Goal: Task Accomplishment & Management: Use online tool/utility

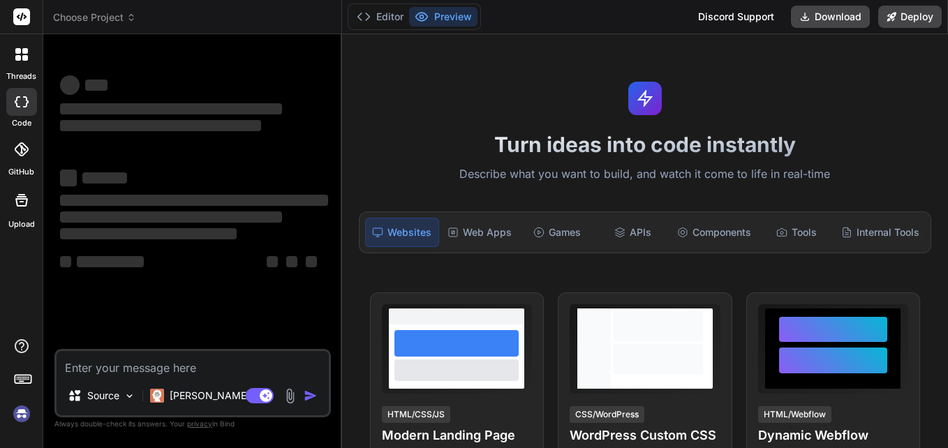
type textarea "x"
type textarea "./node_modules/@mui/material/node_modules/@mui/system/Grid/createGrid.js 108:37…"
type textarea "x"
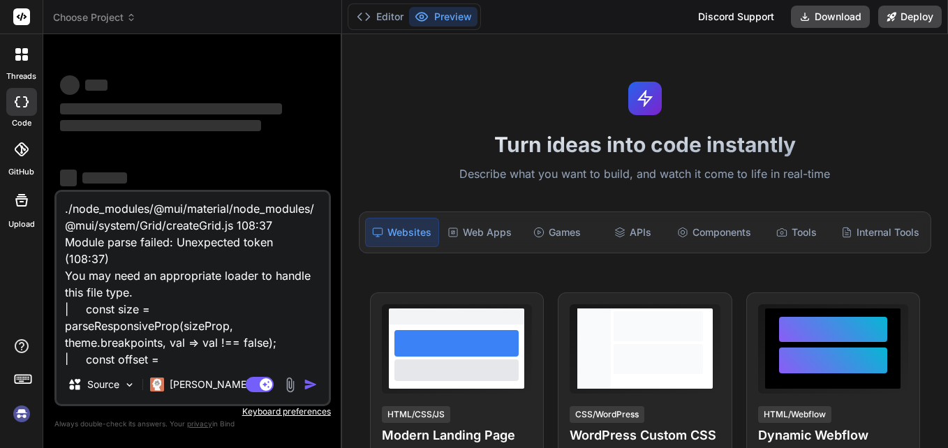
scroll to position [152, 0]
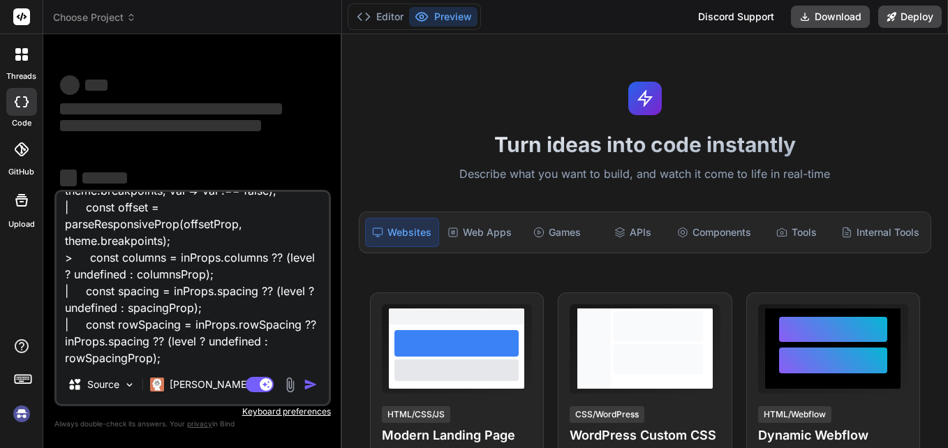
type textarea "./node_modules/@mui/material/node_modules/@mui/system/Grid/createGrid.js 108:37…"
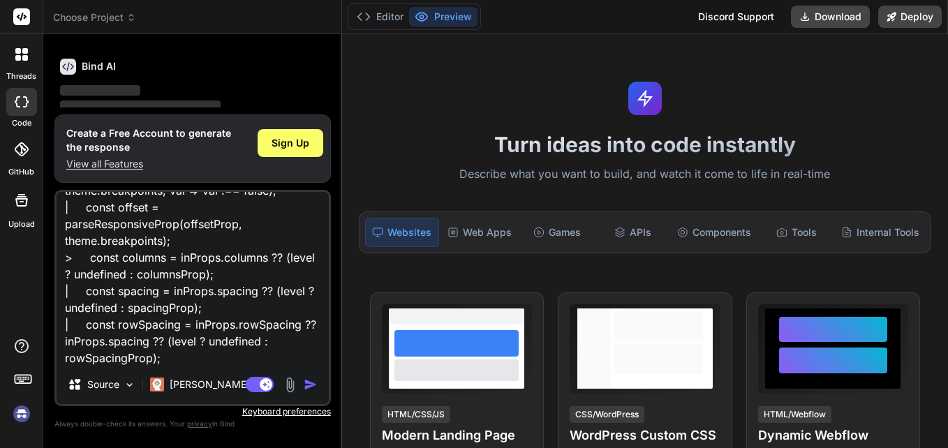
type textarea "x"
type textarea "./node_modules/@mui/material/node_modules/@mui/system/Grid/createGrid.js 108:37…"
click at [297, 89] on p "‌" at bounding box center [194, 89] width 268 height 16
click at [288, 75] on div "Bind AI ‌ ‌ ‌ ‌" at bounding box center [194, 94] width 268 height 98
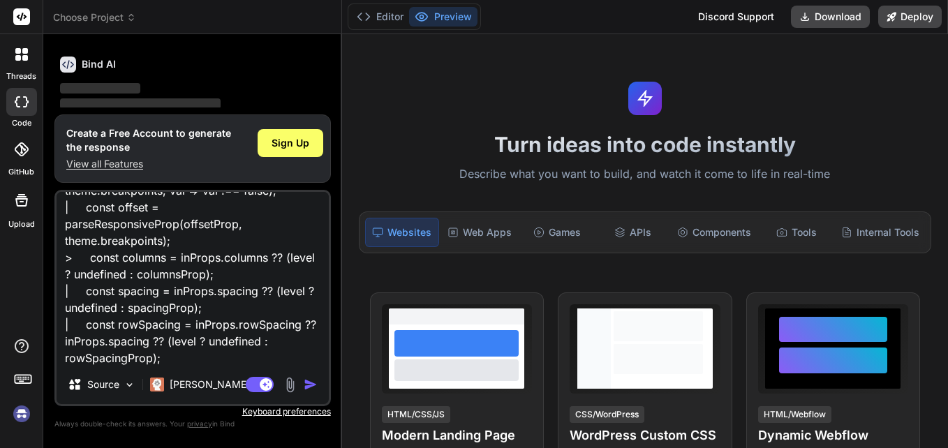
scroll to position [101, 0]
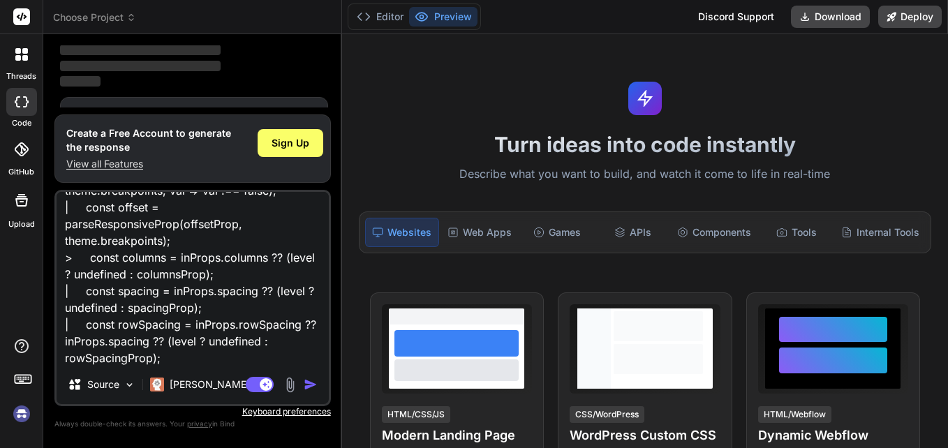
click at [322, 385] on button "button" at bounding box center [314, 385] width 20 height 14
click at [315, 386] on img "button" at bounding box center [311, 385] width 14 height 14
click at [314, 386] on img "button" at bounding box center [311, 385] width 14 height 14
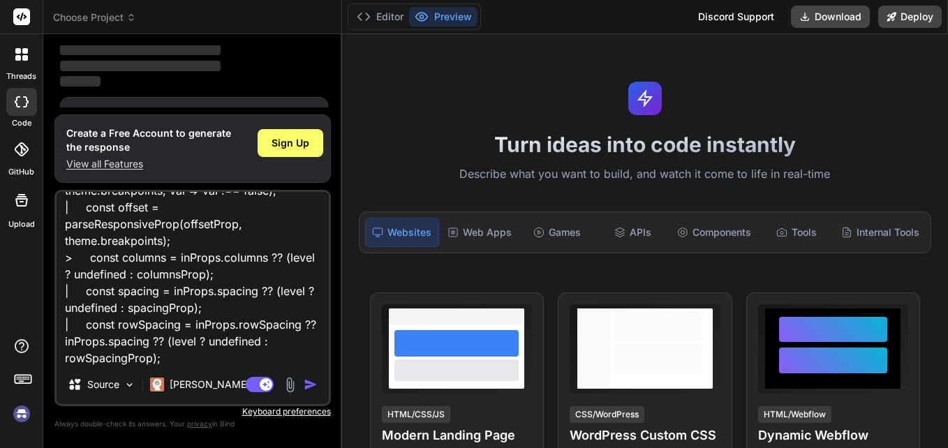
click at [314, 386] on img "button" at bounding box center [311, 385] width 14 height 14
click at [279, 138] on span "Sign Up" at bounding box center [291, 143] width 38 height 14
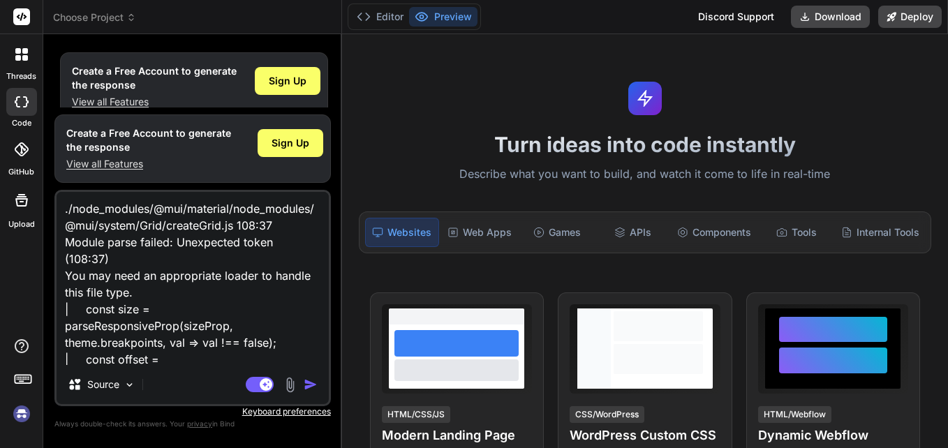
scroll to position [154, 0]
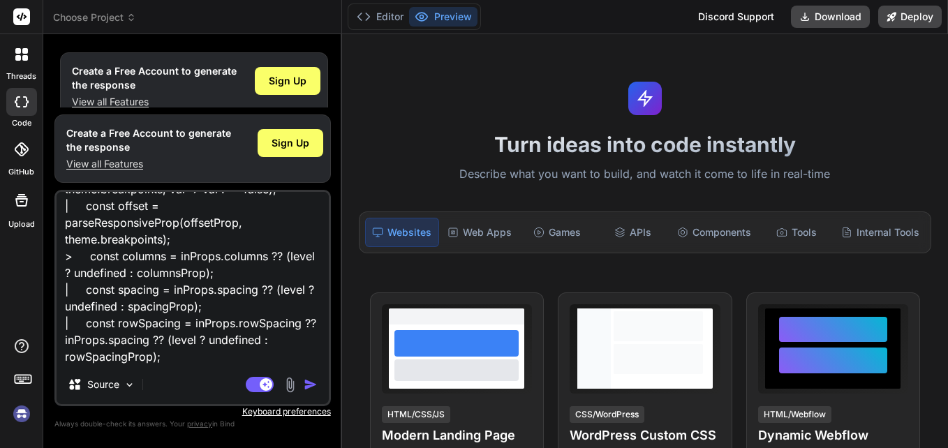
click at [313, 383] on img "button" at bounding box center [311, 385] width 14 height 14
click at [299, 82] on span "Sign Up" at bounding box center [288, 81] width 38 height 14
click at [309, 385] on img "button" at bounding box center [311, 385] width 14 height 14
click at [302, 381] on div "Agent Mode. When this toggle is activated, AI automatically makes decisions, re…" at bounding box center [283, 384] width 80 height 17
click at [285, 71] on div "Sign Up" at bounding box center [288, 81] width 66 height 28
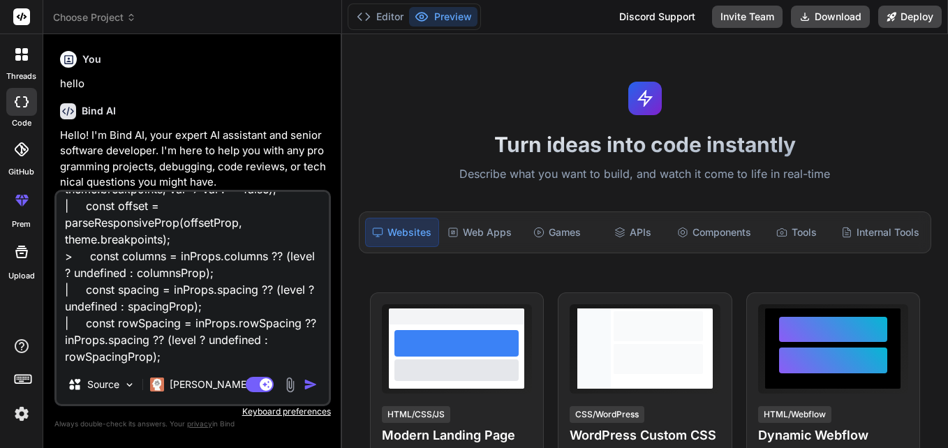
click at [309, 383] on img "button" at bounding box center [311, 385] width 14 height 14
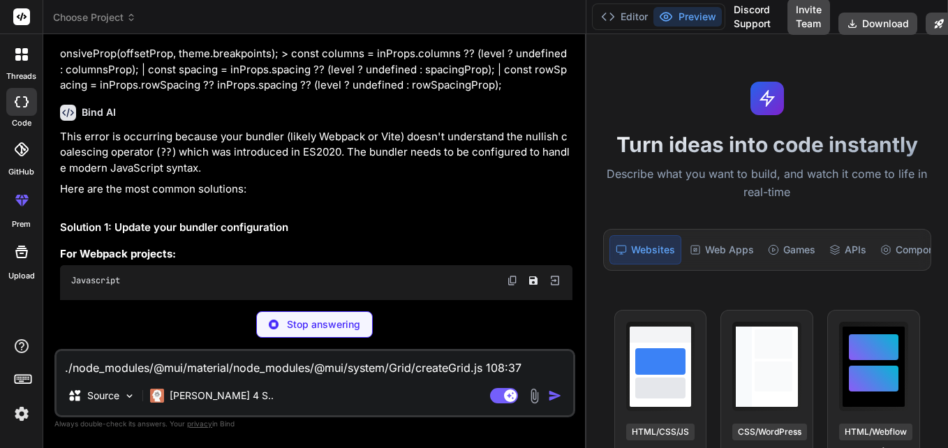
scroll to position [270, 0]
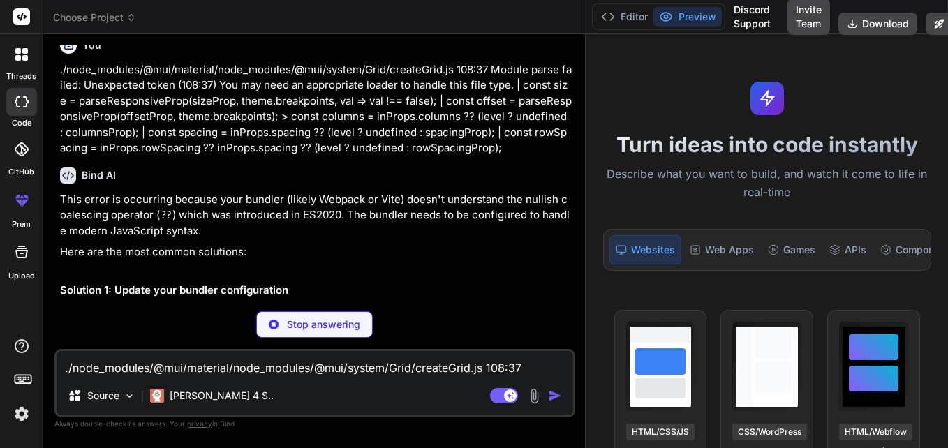
drag, startPoint x: 340, startPoint y: 196, endPoint x: 937, endPoint y: 177, distance: 597.8
click at [937, 177] on div "Choose Project Created with Pixso. Bind AI Web Search Created with Pixso. Code …" at bounding box center [495, 224] width 905 height 448
click at [630, 11] on button "Editor" at bounding box center [624, 17] width 58 height 20
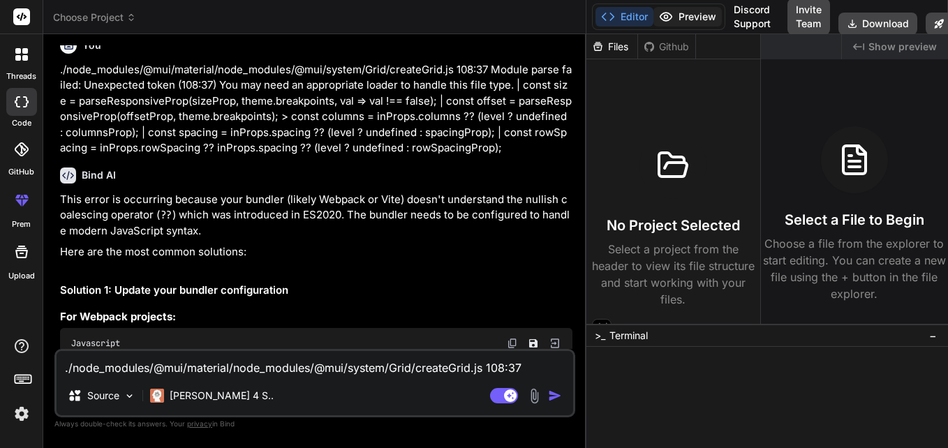
click at [690, 18] on button "Preview" at bounding box center [687, 17] width 68 height 20
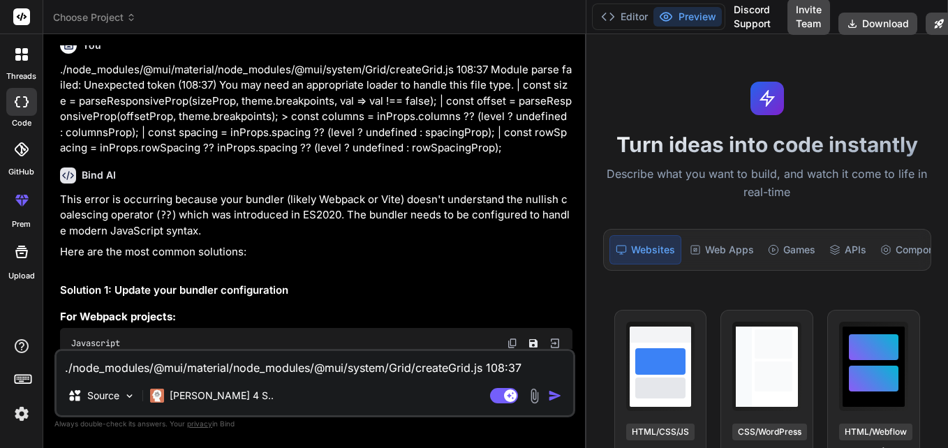
type textarea "x"
drag, startPoint x: 584, startPoint y: 268, endPoint x: 711, endPoint y: 262, distance: 127.2
click at [711, 262] on div "Choose Project Created with Pixso. Bind AI Web Search Created with Pixso. Code …" at bounding box center [495, 224] width 905 height 448
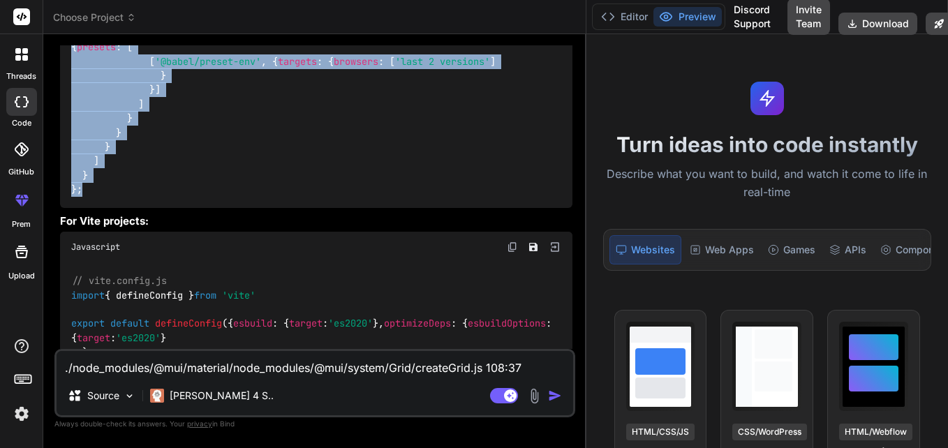
scroll to position [355, 0]
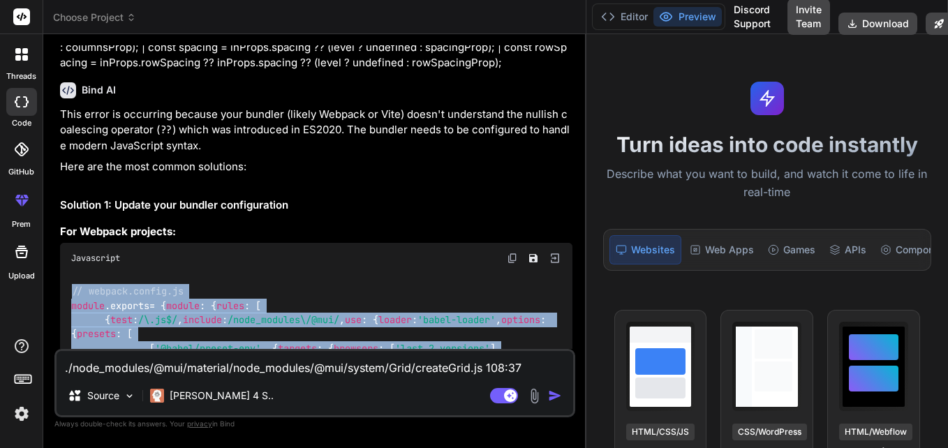
drag, startPoint x: 91, startPoint y: 267, endPoint x: 59, endPoint y: 287, distance: 37.6
click at [59, 287] on div "You hello Bind AI Hello! I'm Bind AI, your expert AI assistant and senior softw…" at bounding box center [316, 197] width 518 height 304
copy code "// webpack.config.js module . exports = { module : { rules : [ { test : /\.js$/…"
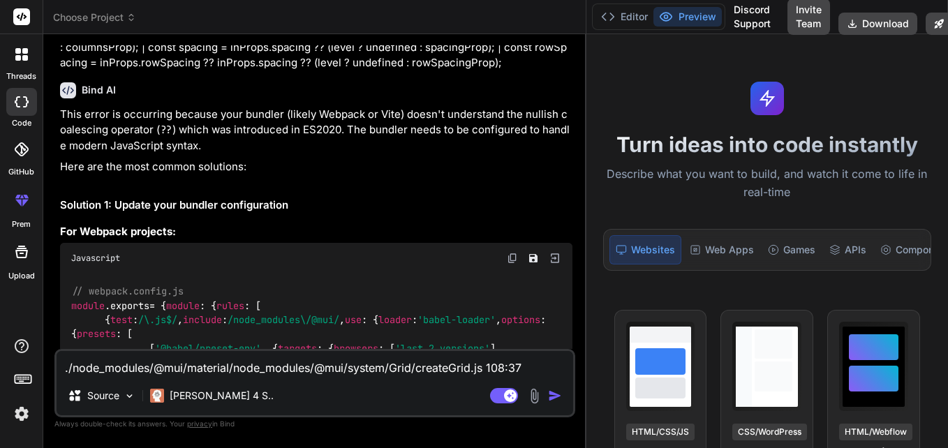
click at [143, 360] on textarea "./node_modules/@mui/material/node_modules/@mui/system/Grid/createGrid.js 108:37…" at bounding box center [315, 363] width 517 height 25
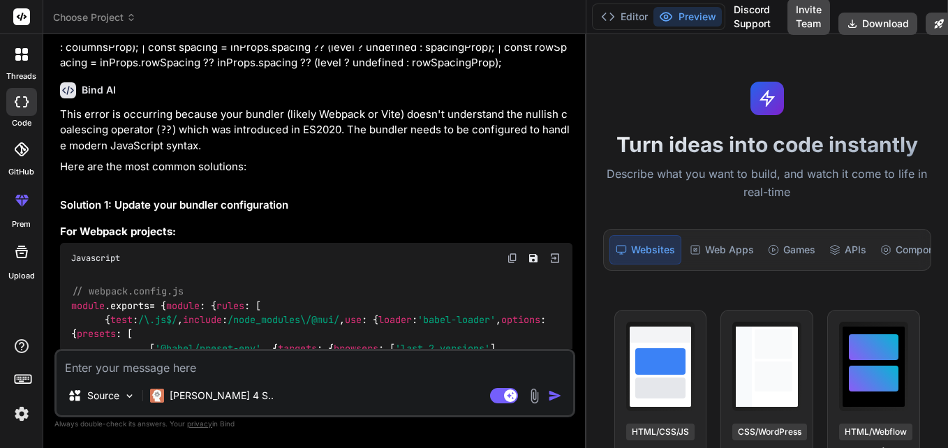
paste textarea "// webpack.config.js module.exports = { module: { rules: [ { test: /\.js$/, inc…"
type textarea "// webpack.config.js module.exports = { module: { rules: [ { test: /\.js$/, inc…"
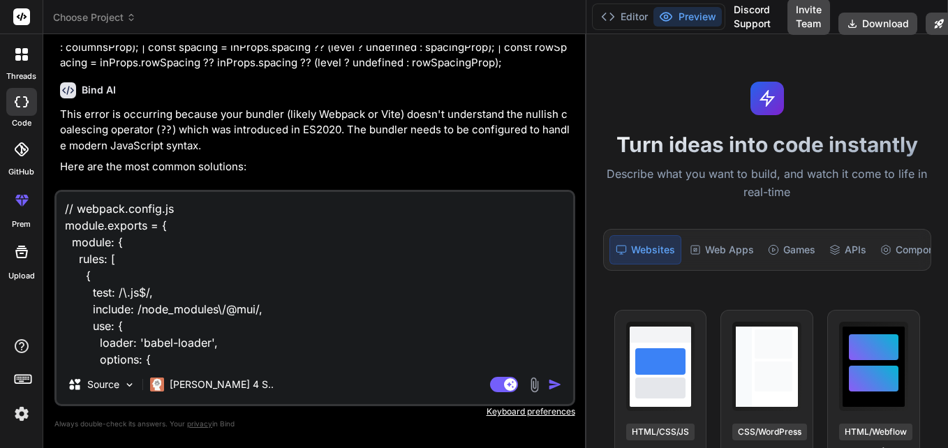
scroll to position [219, 0]
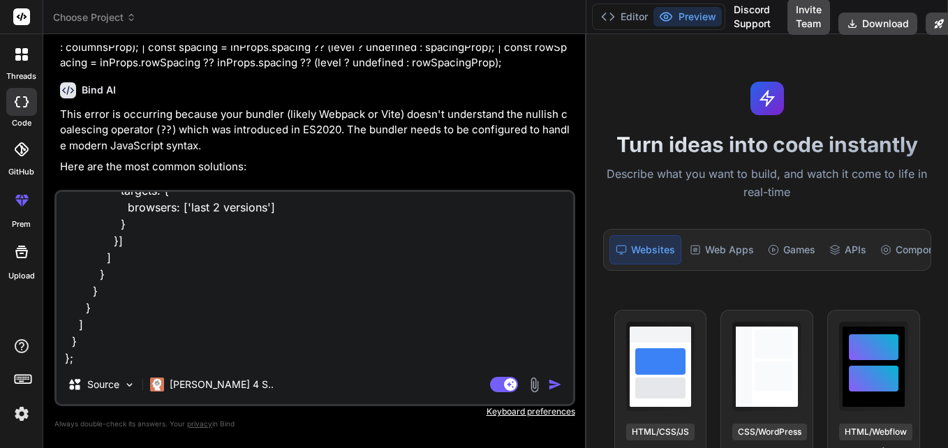
type textarea "x"
type textarea "// webpack.config.js module.exports = { module: { rules: [ { test: /\.js$/, inc…"
type textarea "x"
type textarea "// webpack.config.js module.exports = { module: { rules: [ { test: /\.js$/, inc…"
type textarea "x"
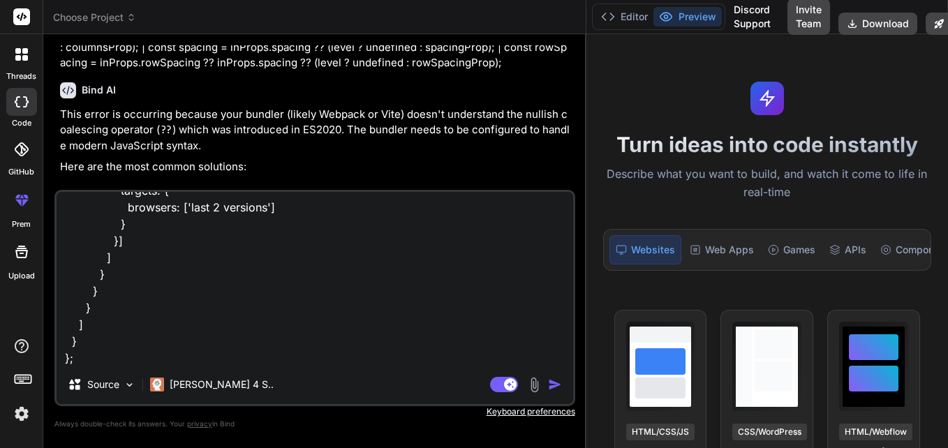
type textarea "// webpack.config.js module.exports = { module: { rules: [ { test: /\.js$/, inc…"
type textarea "x"
type textarea "// webpack.config.js module.exports = { module: { rules: [ { test: /\.js$/, inc…"
type textarea "x"
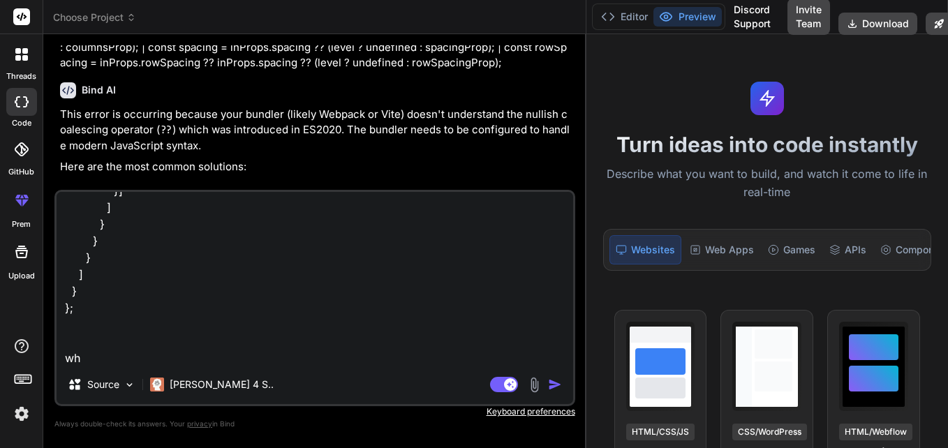
type textarea "// webpack.config.js module.exports = { module: { rules: [ { test: /\.js$/, inc…"
type textarea "x"
type textarea "// webpack.config.js module.exports = { module: { rules: [ { test: /\.js$/, inc…"
type textarea "x"
type textarea "// webpack.config.js module.exports = { module: { rules: [ { test: /\.js$/, inc…"
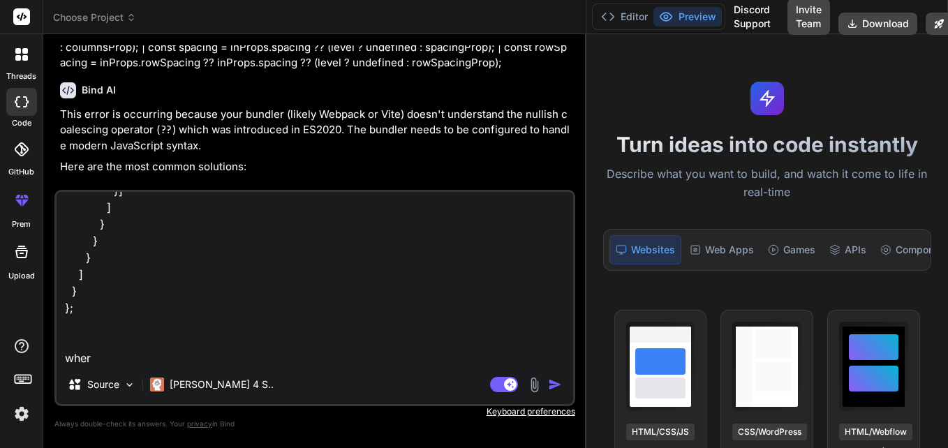
type textarea "x"
type textarea "// webpack.config.js module.exports = { module: { rules: [ { test: /\.js$/, inc…"
type textarea "x"
type textarea "// webpack.config.js module.exports = { module: { rules: [ { test: /\.js$/, inc…"
type textarea "x"
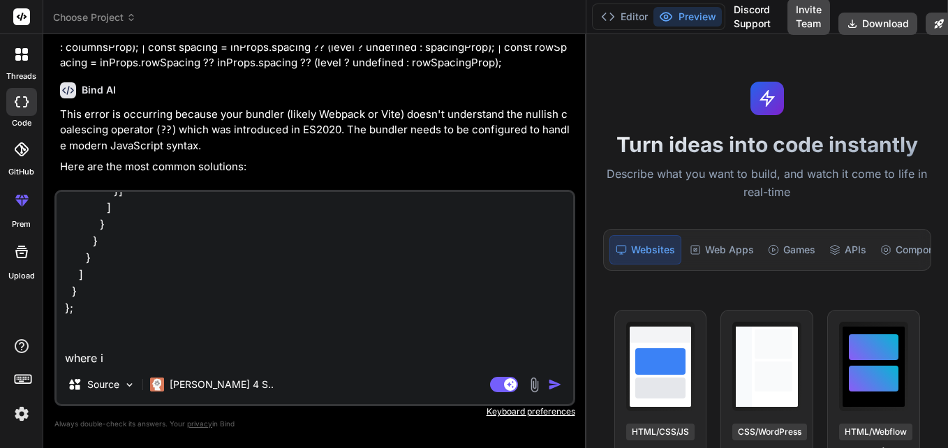
type textarea "// webpack.config.js module.exports = { module: { rules: [ { test: /\.js$/, inc…"
type textarea "x"
type textarea "// webpack.config.js module.exports = { module: { rules: [ { test: /\.js$/, inc…"
type textarea "x"
type textarea "// webpack.config.js module.exports = { module: { rules: [ { test: /\.js$/, inc…"
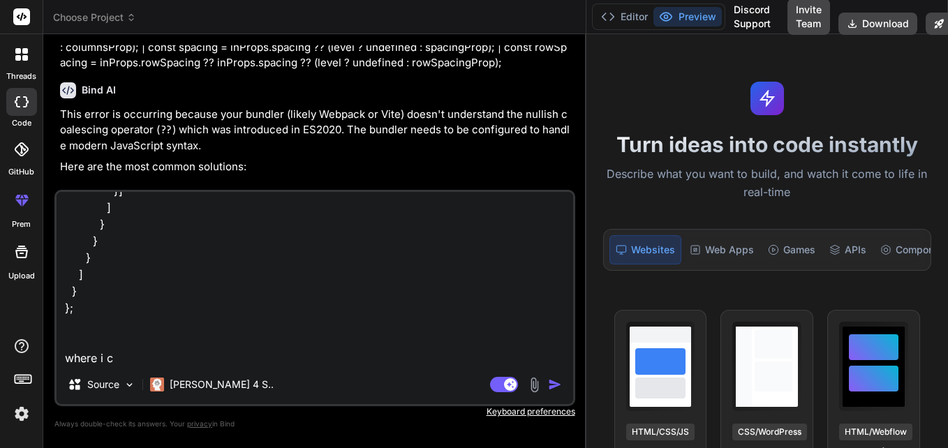
type textarea "x"
type textarea "// webpack.config.js module.exports = { module: { rules: [ { test: /\.js$/, inc…"
type textarea "x"
type textarea "// webpack.config.js module.exports = { module: { rules: [ { test: /\.js$/, inc…"
type textarea "x"
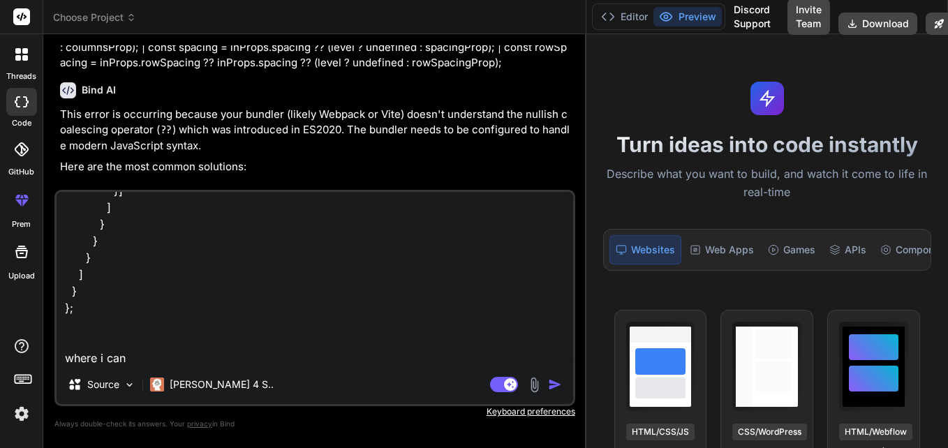
type textarea "// webpack.config.js module.exports = { module: { rules: [ { test: /\.js$/, inc…"
type textarea "x"
type textarea "// webpack.config.js module.exports = { module: { rules: [ { test: /\.js$/, inc…"
type textarea "x"
type textarea "// webpack.config.js module.exports = { module: { rules: [ { test: /\.js$/, inc…"
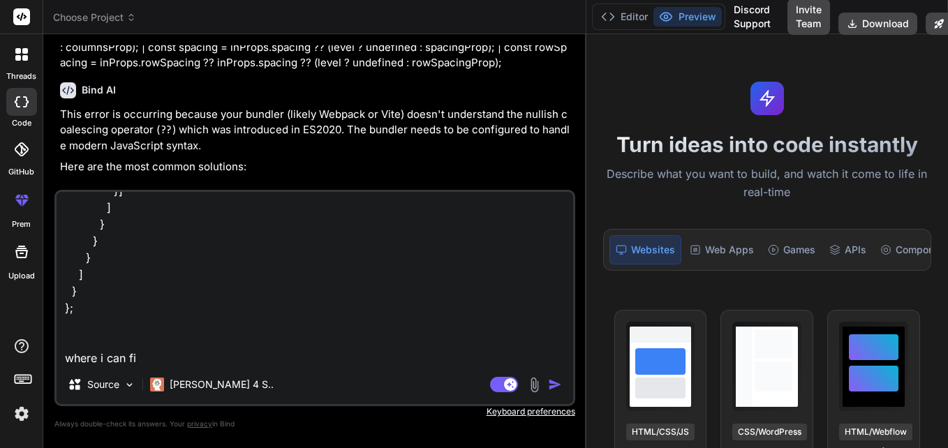
type textarea "x"
type textarea "// webpack.config.js module.exports = { module: { rules: [ { test: /\.js$/, inc…"
type textarea "x"
type textarea "// webpack.config.js module.exports = { module: { rules: [ { test: /\.js$/, inc…"
type textarea "x"
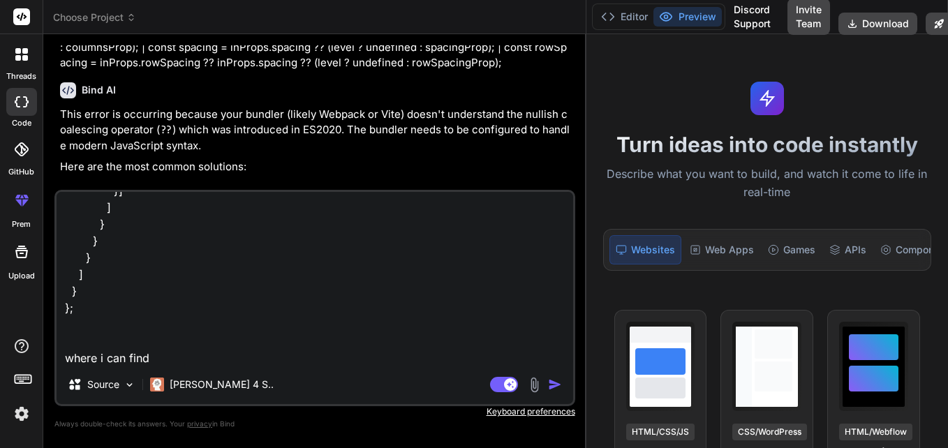
type textarea "// webpack.config.js module.exports = { module: { rules: [ { test: /\.js$/, inc…"
type textarea "x"
type textarea "// webpack.config.js module.exports = { module: { rules: [ { test: /\.js$/, inc…"
type textarea "x"
type textarea "// webpack.config.js module.exports = { module: { rules: [ { test: /\.js$/, inc…"
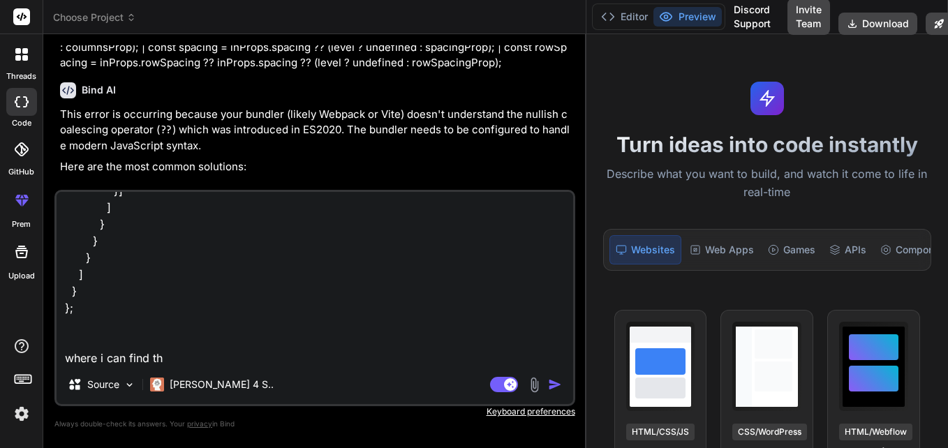
type textarea "x"
type textarea "// webpack.config.js module.exports = { module: { rules: [ { test: /\.js$/, inc…"
type textarea "x"
type textarea "// webpack.config.js module.exports = { module: { rules: [ { test: /\.js$/, inc…"
type textarea "x"
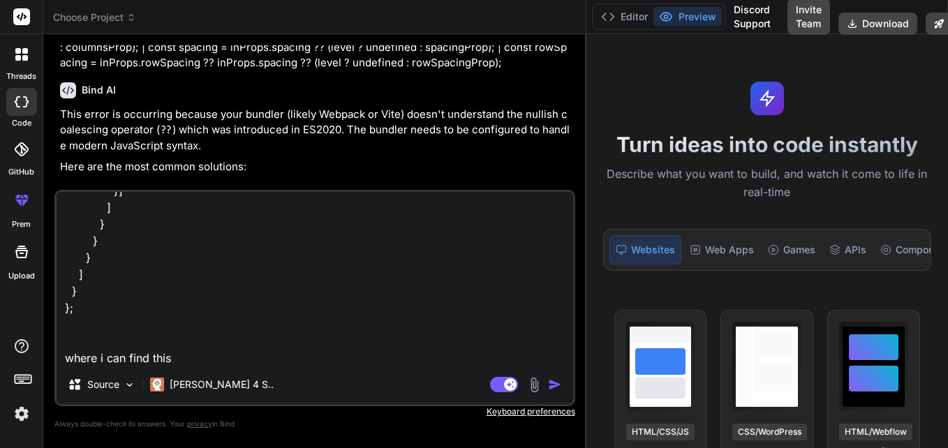
type textarea "// webpack.config.js module.exports = { module: { rules: [ { test: /\.js$/, inc…"
type textarea "x"
type textarea "// webpack.config.js module.exports = { module: { rules: [ { test: /\.js$/, inc…"
type textarea "x"
type textarea "// webpack.config.js module.exports = { module: { rules: [ { test: /\.js$/, inc…"
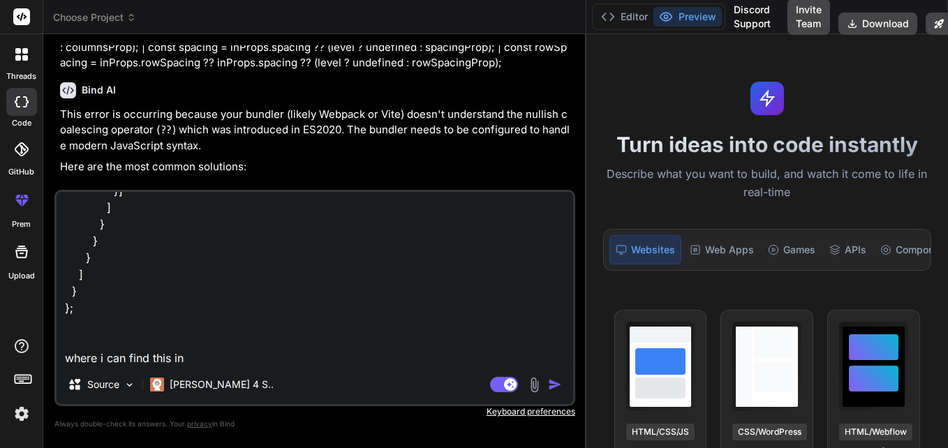
type textarea "x"
type textarea "// webpack.config.js module.exports = { module: { rules: [ { test: /\.js$/, inc…"
type textarea "x"
type textarea "// webpack.config.js module.exports = { module: { rules: [ { test: /\.js$/, inc…"
type textarea "x"
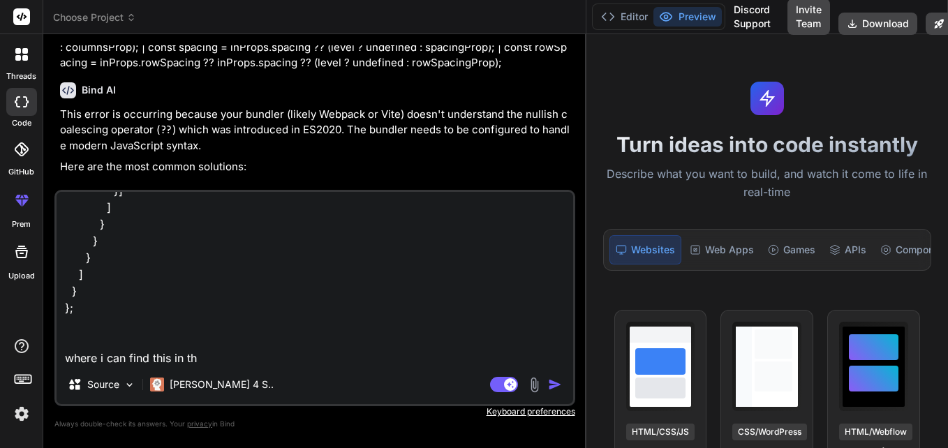
type textarea "// webpack.config.js module.exports = { module: { rules: [ { test: /\.js$/, inc…"
type textarea "x"
type textarea "// webpack.config.js module.exports = { module: { rules: [ { test: /\.js$/, inc…"
type textarea "x"
type textarea "// webpack.config.js module.exports = { module: { rules: [ { test: /\.js$/, inc…"
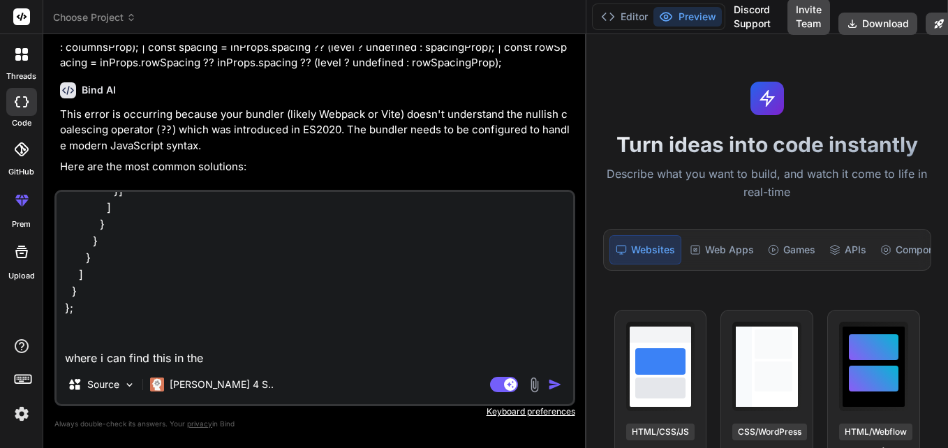
type textarea "x"
type textarea "// webpack.config.js module.exports = { module: { rules: [ { test: /\.js$/, inc…"
type textarea "x"
type textarea "// webpack.config.js module.exports = { module: { rules: [ { test: /\.js$/, inc…"
type textarea "x"
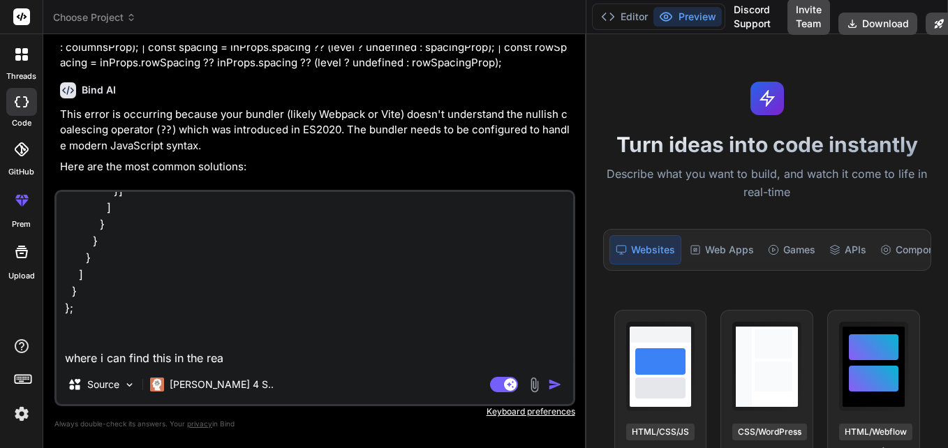
type textarea "// webpack.config.js module.exports = { module: { rules: [ { test: /\.js$/, inc…"
type textarea "x"
type textarea "// webpack.config.js module.exports = { module: { rules: [ { test: /\.js$/, inc…"
type textarea "x"
type textarea "// webpack.config.js module.exports = { module: { rules: [ { test: /\.js$/, inc…"
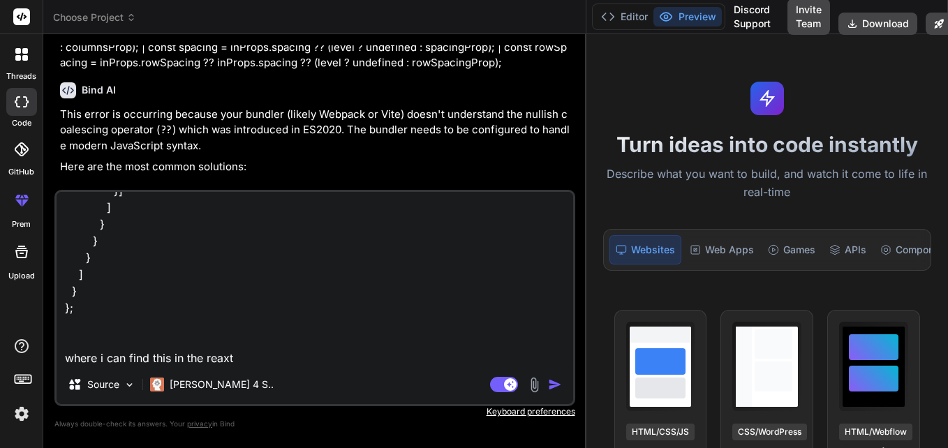
type textarea "x"
type textarea "// webpack.config.js module.exports = { module: { rules: [ { test: /\.js$/, inc…"
type textarea "x"
type textarea "// webpack.config.js module.exports = { module: { rules: [ { test: /\.js$/, inc…"
type textarea "x"
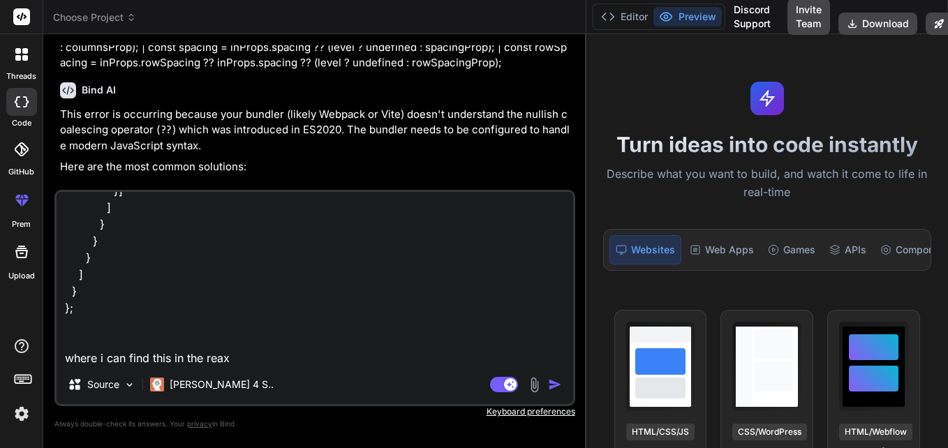
type textarea "// webpack.config.js module.exports = { module: { rules: [ { test: /\.js$/, inc…"
type textarea "x"
type textarea "// webpack.config.js module.exports = { module: { rules: [ { test: /\.js$/, inc…"
type textarea "x"
type textarea "// webpack.config.js module.exports = { module: { rules: [ { test: /\.js$/, inc…"
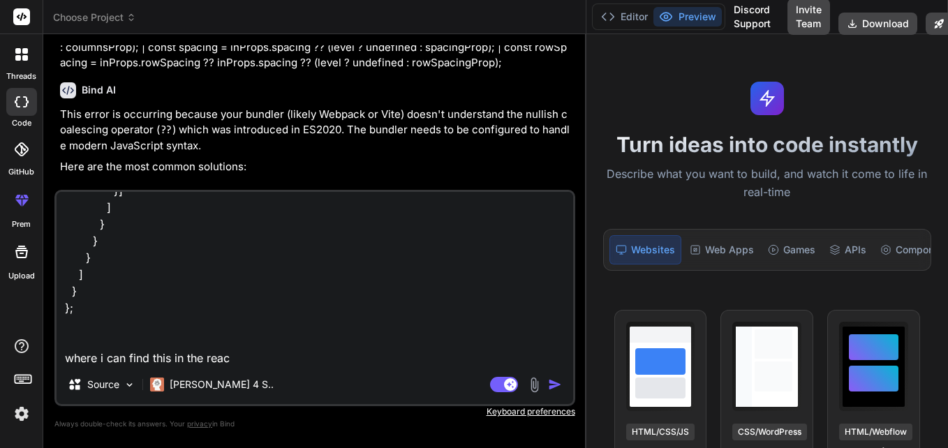
type textarea "x"
type textarea "// webpack.config.js module.exports = { module: { rules: [ { test: /\.js$/, inc…"
type textarea "x"
type textarea "// webpack.config.js module.exports = { module: { rules: [ { test: /\.js$/, inc…"
type textarea "x"
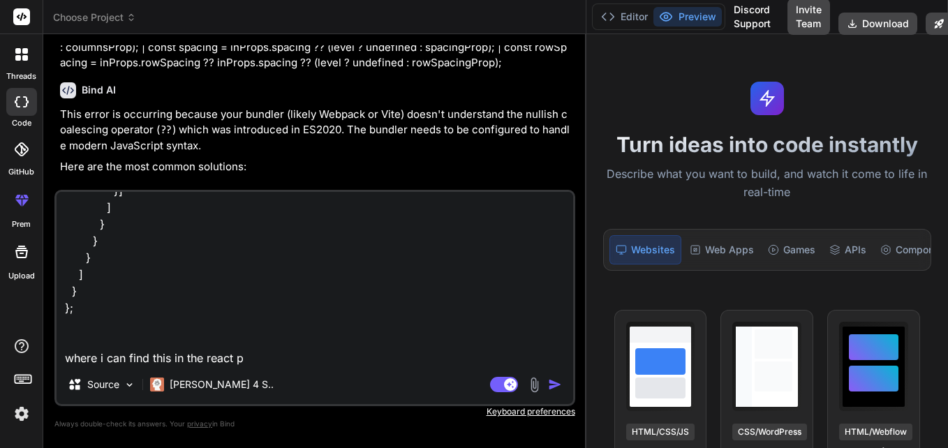
type textarea "// webpack.config.js module.exports = { module: { rules: [ { test: /\.js$/, inc…"
type textarea "x"
type textarea "// webpack.config.js module.exports = { module: { rules: [ { test: /\.js$/, inc…"
type textarea "x"
type textarea "// webpack.config.js module.exports = { module: { rules: [ { test: /\.js$/, inc…"
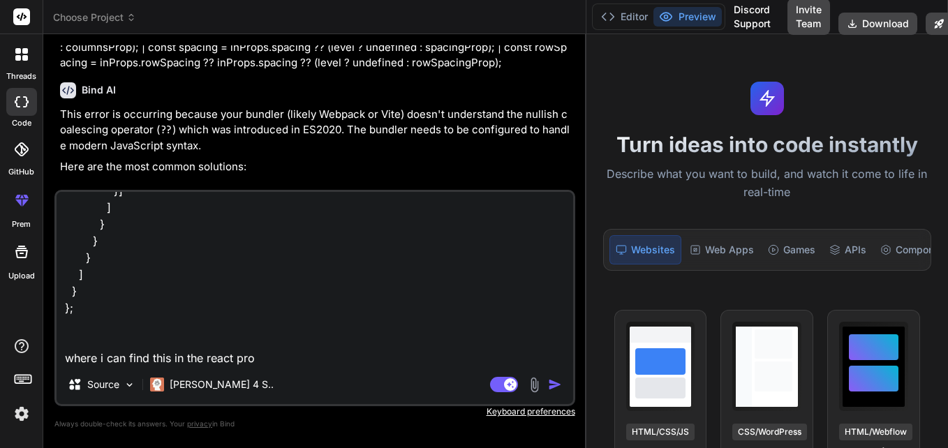
type textarea "x"
type textarea "// webpack.config.js module.exports = { module: { rules: [ { test: /\.js$/, inc…"
type textarea "x"
type textarea "// webpack.config.js module.exports = { module: { rules: [ { test: /\.js$/, inc…"
type textarea "x"
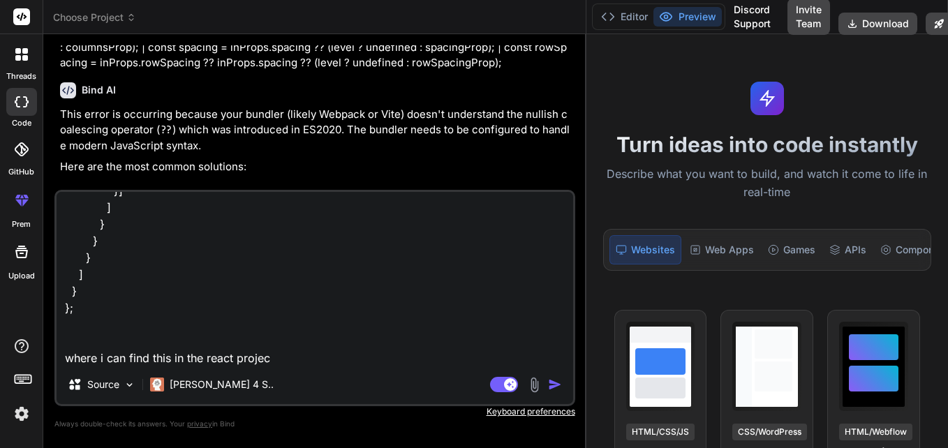
type textarea "// webpack.config.js module.exports = { module: { rules: [ { test: /\.js$/, inc…"
type textarea "x"
type textarea "// webpack.config.js module.exports = { module: { rules: [ { test: /\.js$/, inc…"
type textarea "x"
type textarea "// webpack.config.js module.exports = { module: { rules: [ { test: /\.js$/, inc…"
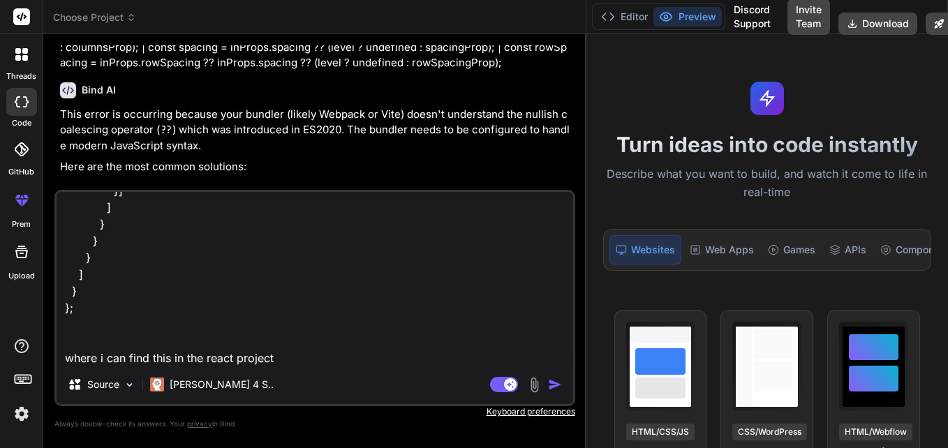
type textarea "x"
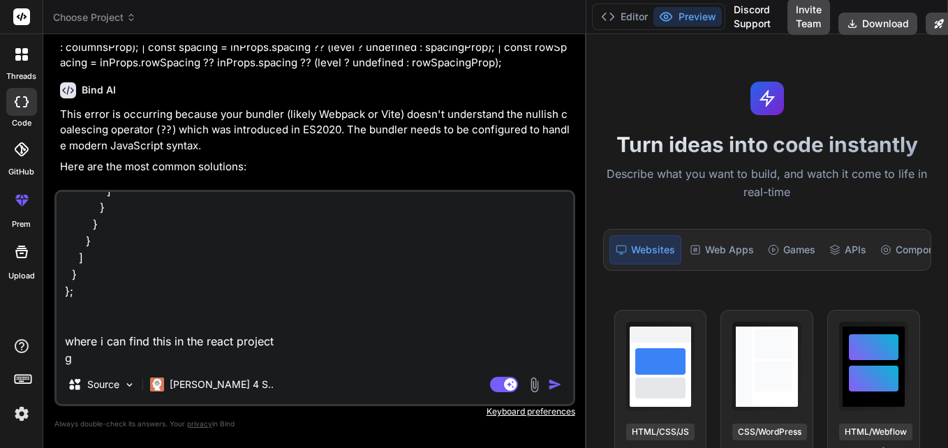
type textarea "// webpack.config.js module.exports = { module: { rules: [ { test: /\.js$/, inc…"
type textarea "x"
type textarea "// webpack.config.js module.exports = { module: { rules: [ { test: /\.js$/, inc…"
type textarea "x"
type textarea "// webpack.config.js module.exports = { module: { rules: [ { test: /\.js$/, inc…"
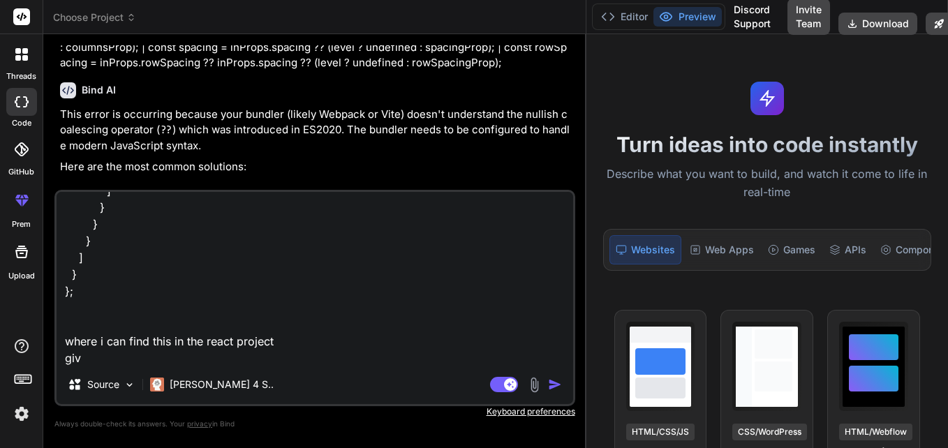
type textarea "x"
type textarea "// webpack.config.js module.exports = { module: { rules: [ { test: /\.js$/, inc…"
type textarea "x"
type textarea "// webpack.config.js module.exports = { module: { rules: [ { test: /\.js$/, inc…"
type textarea "x"
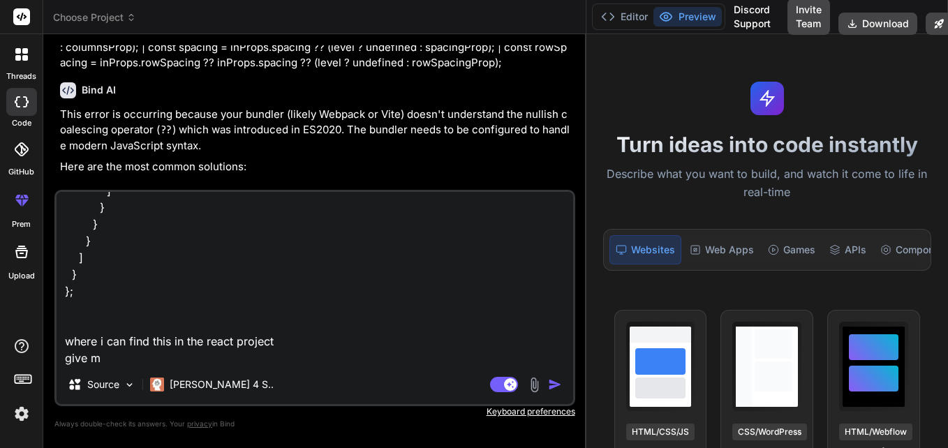
type textarea "// webpack.config.js module.exports = { module: { rules: [ { test: /\.js$/, inc…"
type textarea "x"
type textarea "// webpack.config.js module.exports = { module: { rules: [ { test: /\.js$/, inc…"
type textarea "x"
type textarea "// webpack.config.js module.exports = { module: { rules: [ { test: /\.js$/, inc…"
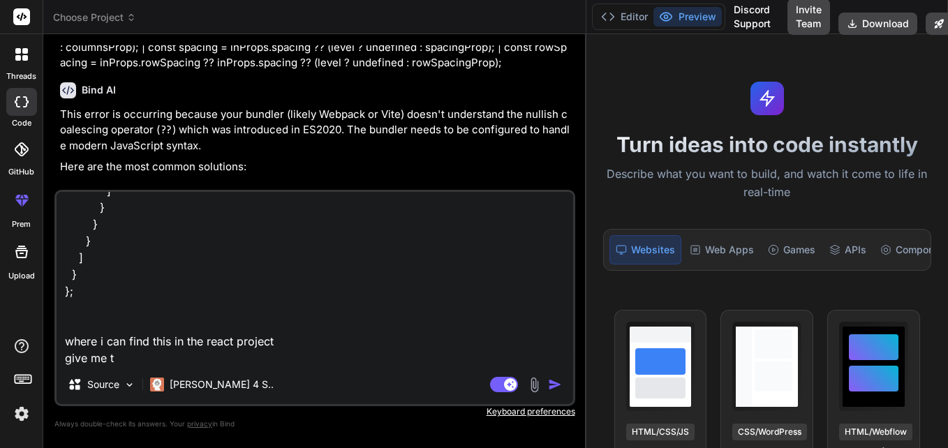
type textarea "x"
type textarea "// webpack.config.js module.exports = { module: { rules: [ { test: /\.js$/, inc…"
type textarea "x"
type textarea "// webpack.config.js module.exports = { module: { rules: [ { test: /\.js$/, inc…"
type textarea "x"
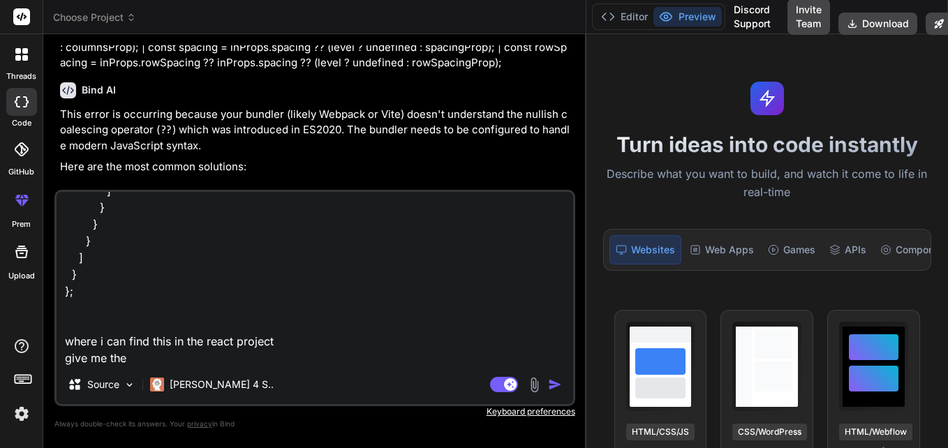
type textarea "// webpack.config.js module.exports = { module: { rules: [ { test: /\.js$/, inc…"
type textarea "x"
type textarea "// webpack.config.js module.exports = { module: { rules: [ { test: /\.js$/, inc…"
type textarea "x"
type textarea "// webpack.config.js module.exports = { module: { rules: [ { test: /\.js$/, inc…"
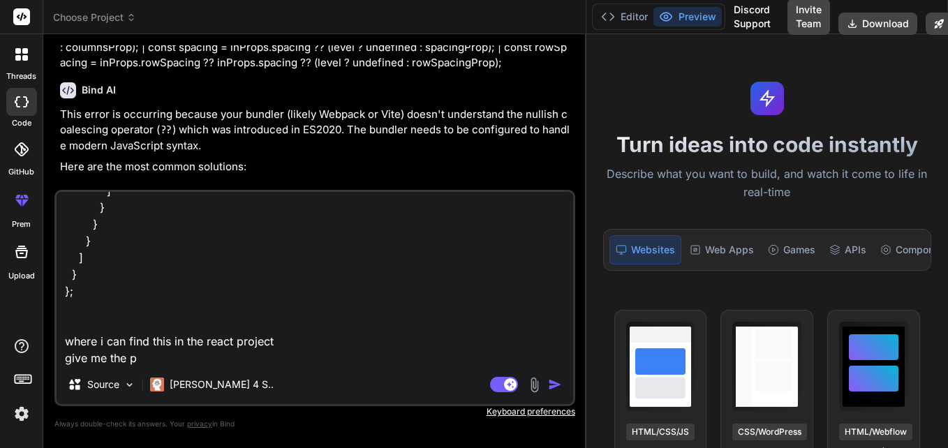
type textarea "x"
type textarea "// webpack.config.js module.exports = { module: { rules: [ { test: /\.js$/, inc…"
type textarea "x"
type textarea "// webpack.config.js module.exports = { module: { rules: [ { test: /\.js$/, inc…"
type textarea "x"
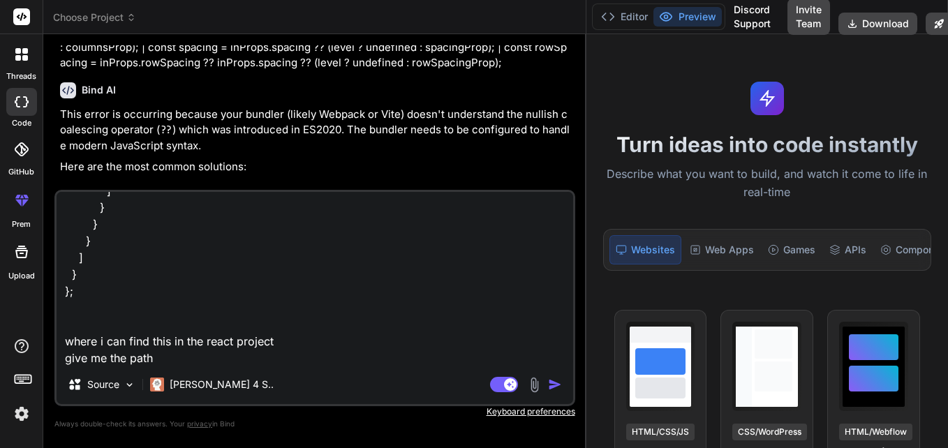
type textarea "// webpack.config.js module.exports = { module: { rules: [ { test: /\.js$/, inc…"
type textarea "x"
type textarea "// webpack.config.js module.exports = { module: { rules: [ { test: /\.js$/, inc…"
type textarea "x"
type textarea "// webpack.config.js module.exports = { module: { rules: [ { test: /\.js$/, inc…"
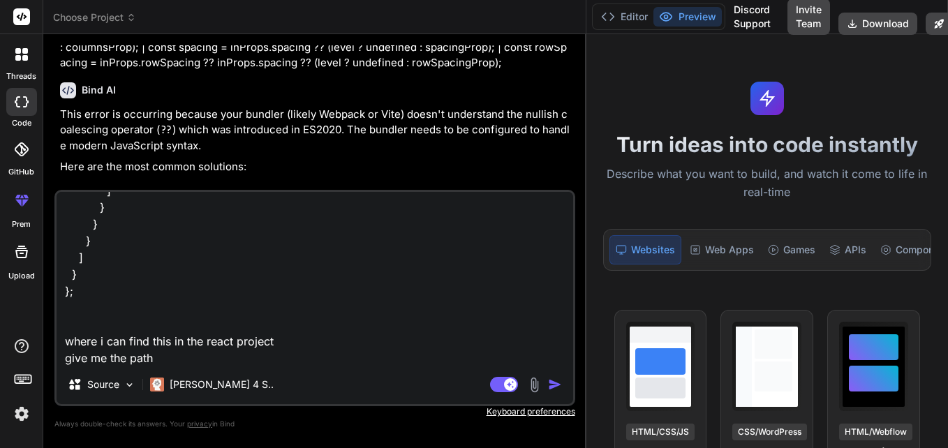
type textarea "x"
type textarea "// webpack.config.js module.exports = { module: { rules: [ { test: /\.js$/, inc…"
type textarea "x"
type textarea "// webpack.config.js module.exports = { module: { rules: [ { test: /\.js$/, inc…"
type textarea "x"
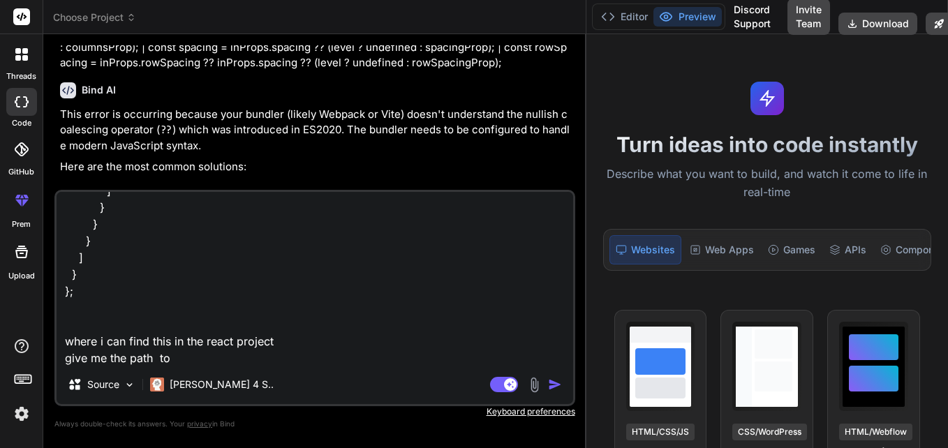
type textarea "// webpack.config.js module.exports = { module: { rules: [ { test: /\.js$/, inc…"
type textarea "x"
type textarea "// webpack.config.js module.exports = { module: { rules: [ { test: /\.js$/, inc…"
type textarea "x"
type textarea "// webpack.config.js module.exports = { module: { rules: [ { test: /\.js$/, inc…"
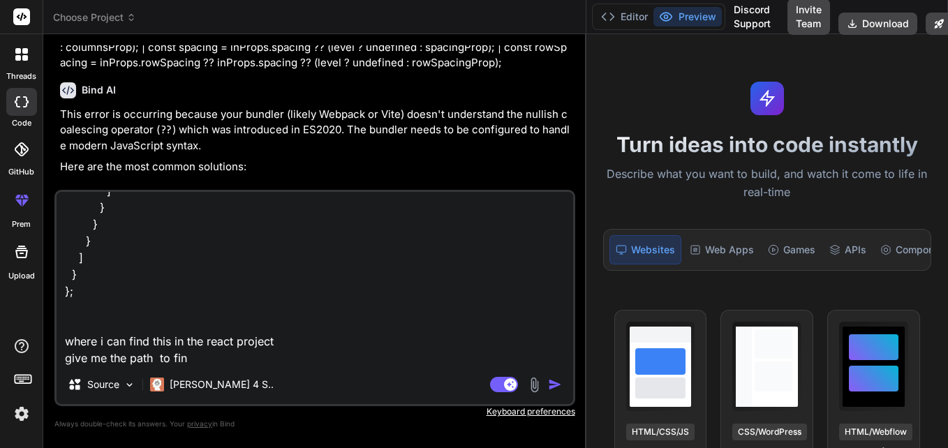
type textarea "x"
type textarea "// webpack.config.js module.exports = { module: { rules: [ { test: /\.js$/, inc…"
type textarea "x"
type textarea "// webpack.config.js module.exports = { module: { rules: [ { test: /\.js$/, inc…"
type textarea "x"
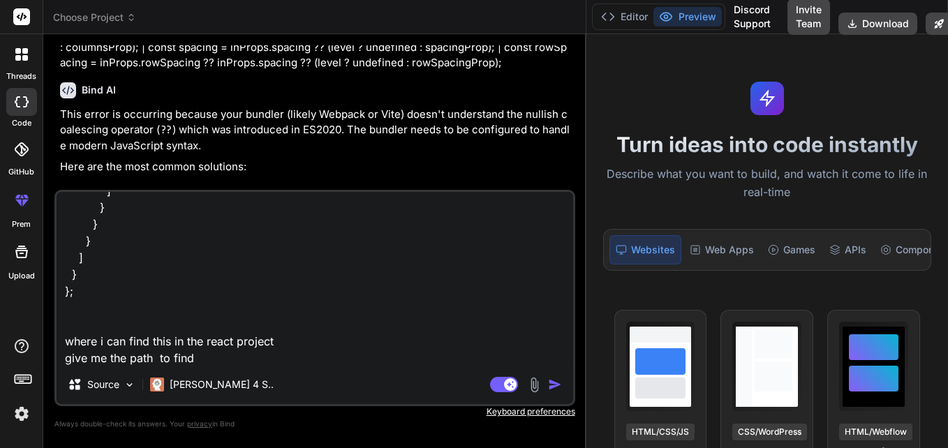
type textarea "// webpack.config.js module.exports = { module: { rules: [ { test: /\.js$/, inc…"
type textarea "x"
type textarea "// webpack.config.js module.exports = { module: { rules: [ { test: /\.js$/, inc…"
type textarea "x"
type textarea "// webpack.config.js module.exports = { module: { rules: [ { test: /\.js$/, inc…"
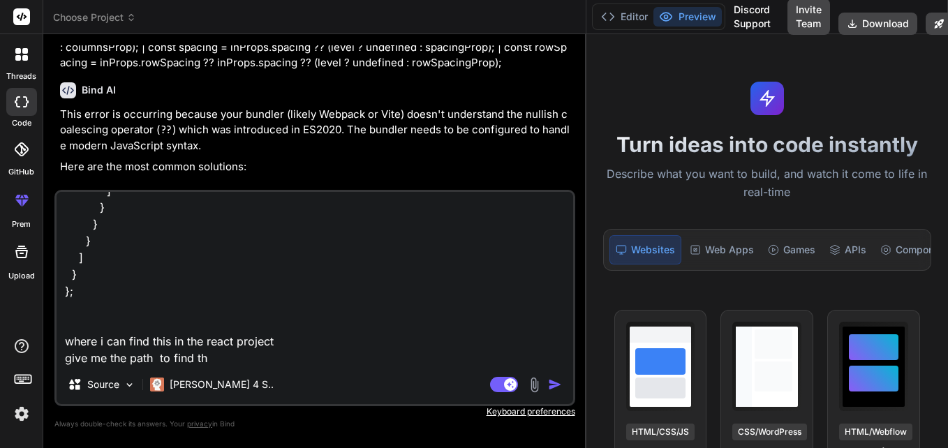
type textarea "x"
type textarea "// webpack.config.js module.exports = { module: { rules: [ { test: /\.js$/, inc…"
type textarea "x"
type textarea "// webpack.config.js module.exports = { module: { rules: [ { test: /\.js$/, inc…"
type textarea "x"
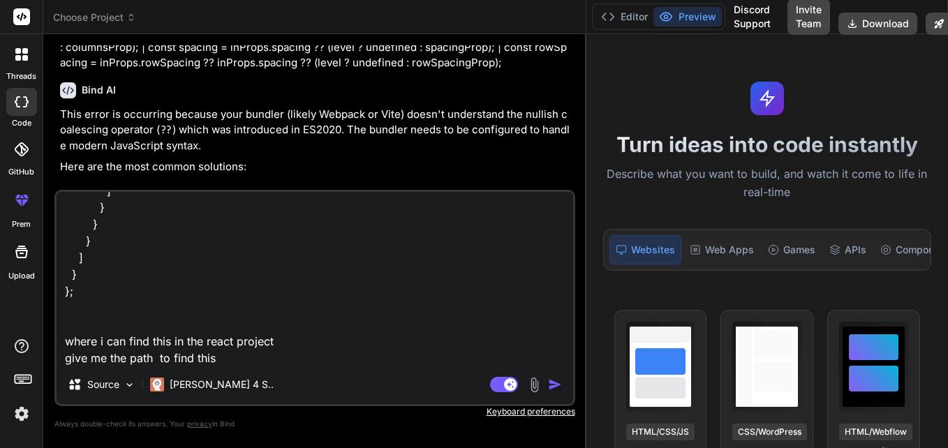
type textarea "// webpack.config.js module.exports = { module: { rules: [ { test: /\.js$/, inc…"
type textarea "x"
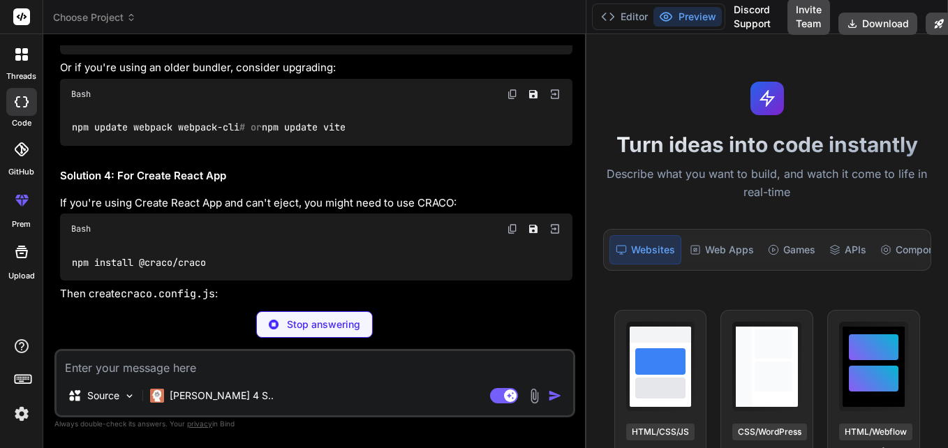
scroll to position [1437, 0]
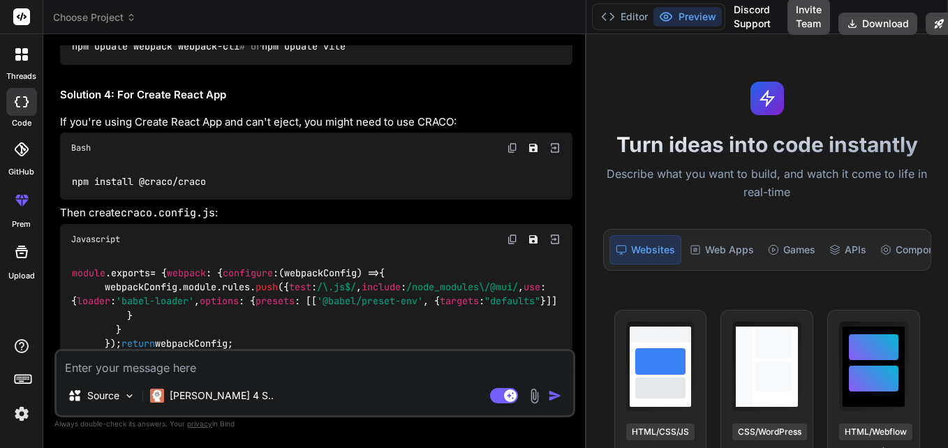
type textarea "x"
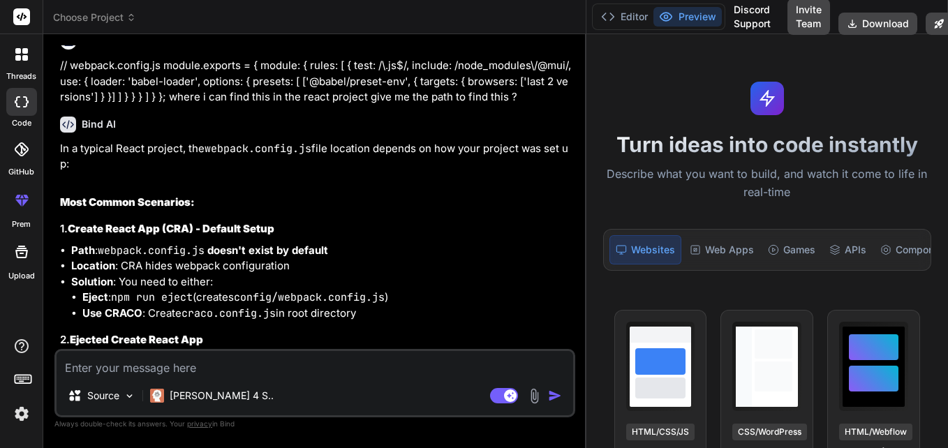
scroll to position [1878, 0]
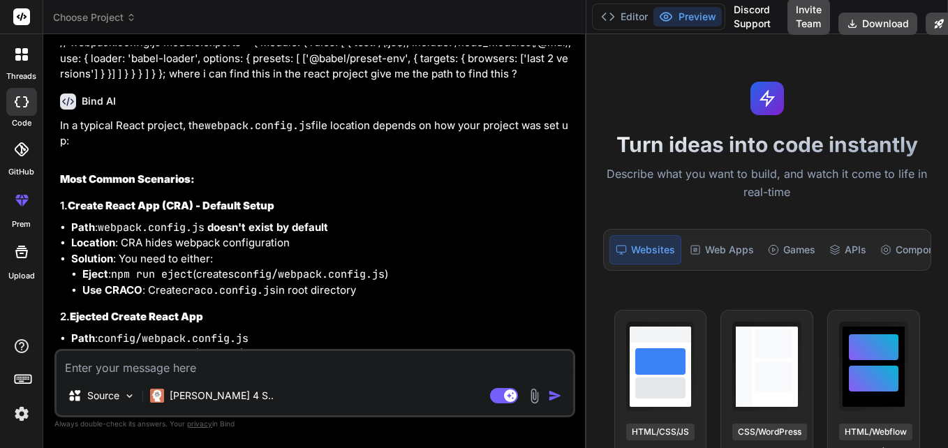
drag, startPoint x: 91, startPoint y: 300, endPoint x: 51, endPoint y: 73, distance: 230.3
click at [51, 73] on div "Bind AI Web Search Created with Pixso. Code Generator You hello Bind AI Hello! …" at bounding box center [314, 240] width 543 height 413
copy code "module . exports = { webpack : { configure : ( webpackConfig ) => { webpackConf…"
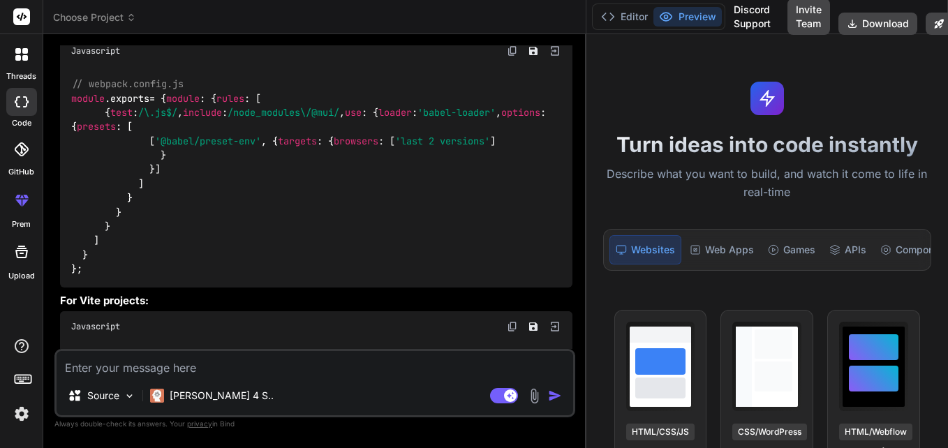
scroll to position [551, 0]
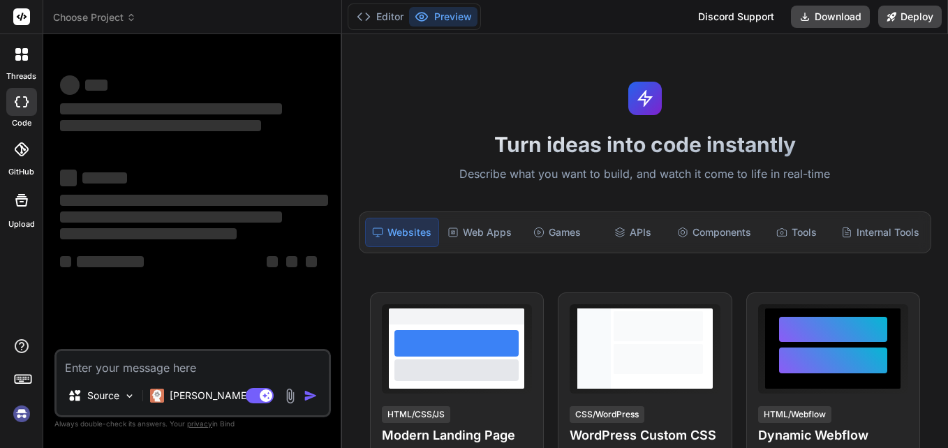
type textarea "h"
type textarea "x"
type textarea "hi"
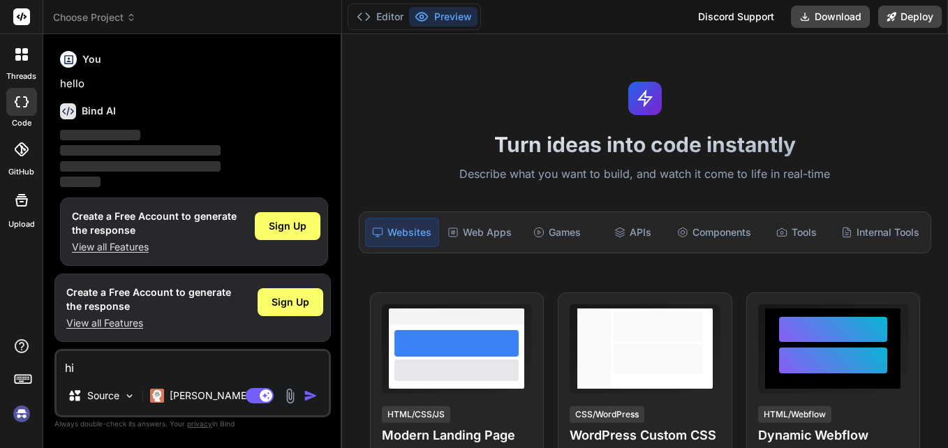
type textarea "x"
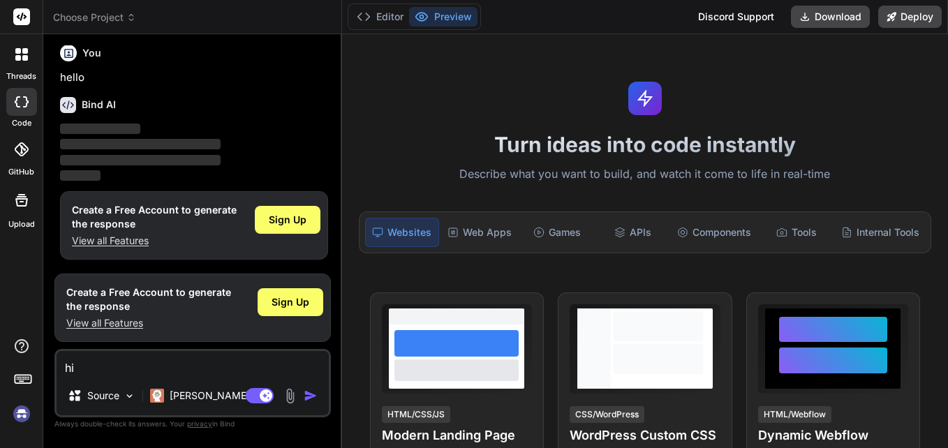
type textarea "h"
type textarea "x"
type textarea "d"
type textarea "x"
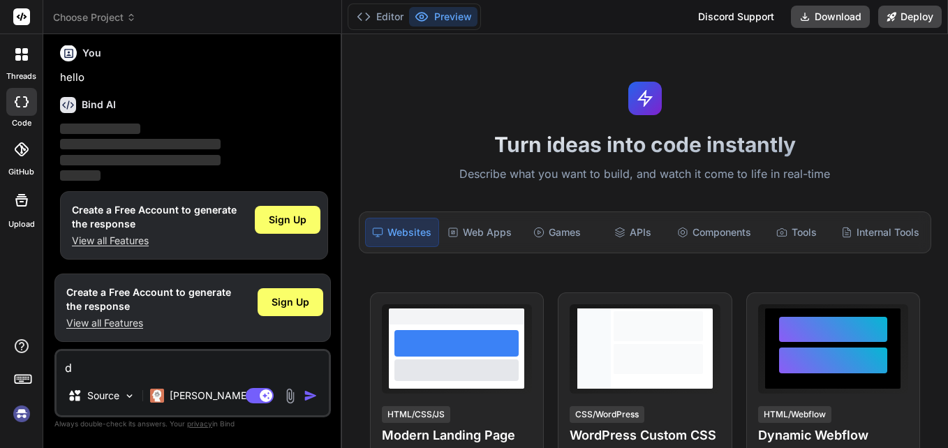
type textarea "dv"
type textarea "x"
type textarea "dvh"
type textarea "x"
type textarea "dvhi"
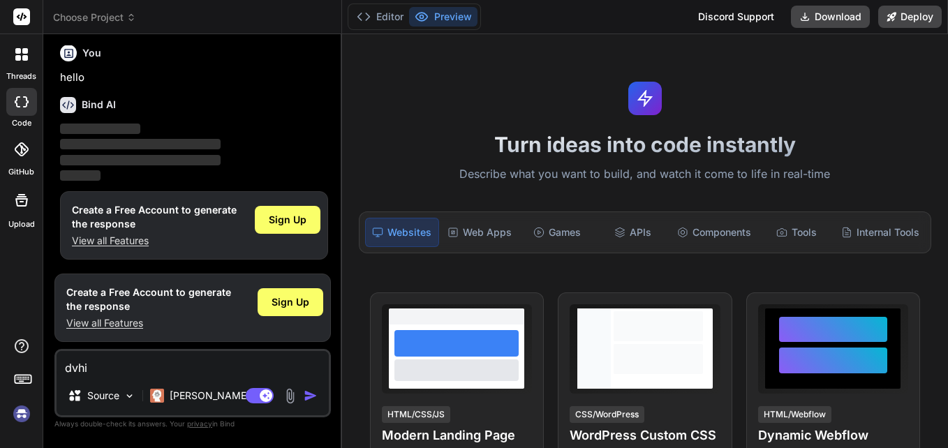
type textarea "x"
type textarea "dvhib"
type textarea "x"
type textarea "dvhibsd"
type textarea "x"
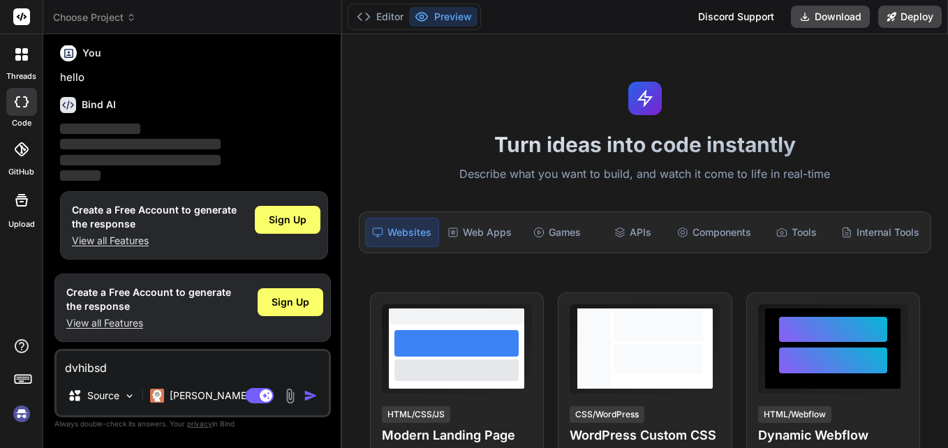
type textarea "dvhibsdj"
type textarea "x"
type textarea "dvhibsd"
type textarea "x"
type textarea "dvhibsd"
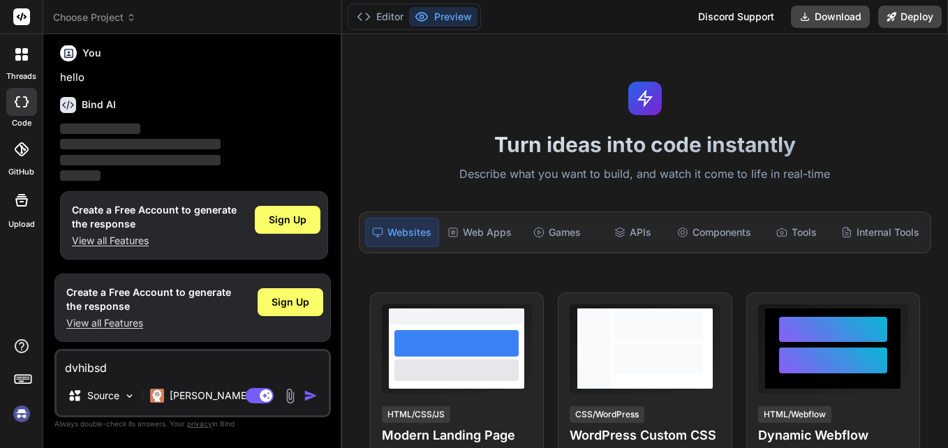
click at [91, 69] on div "You hello" at bounding box center [194, 62] width 268 height 47
click at [281, 299] on span "Sign Up" at bounding box center [291, 302] width 38 height 14
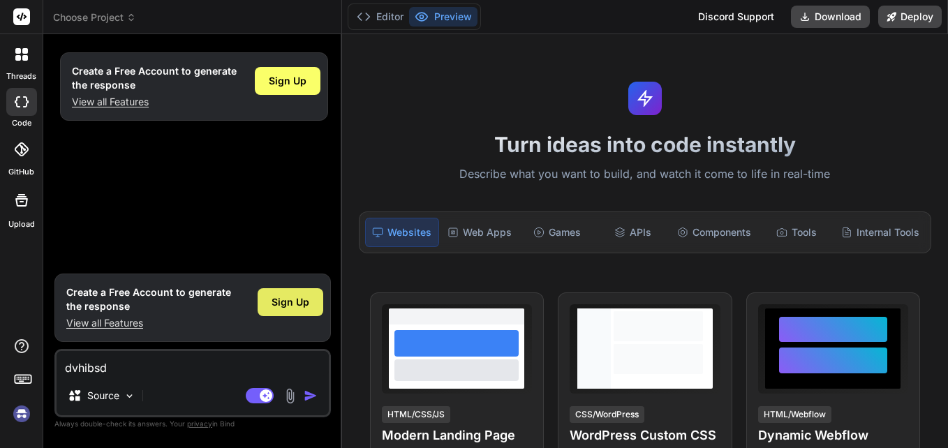
type textarea "x"
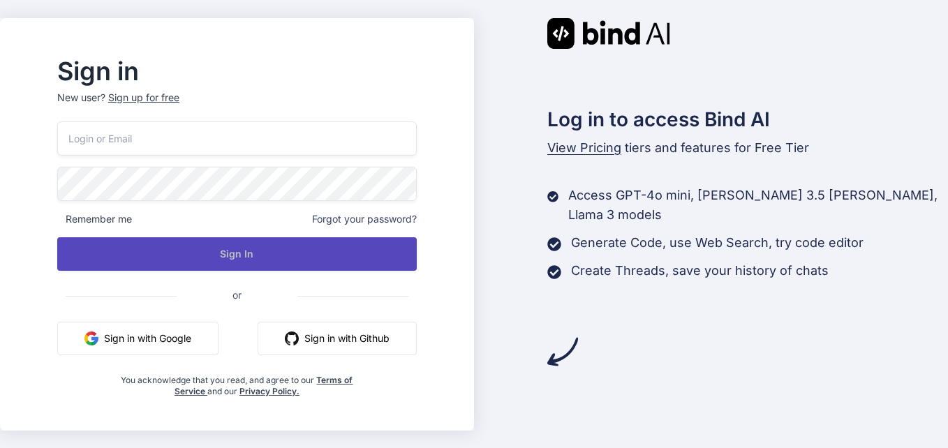
click at [247, 261] on button "Sign In" at bounding box center [236, 254] width 359 height 34
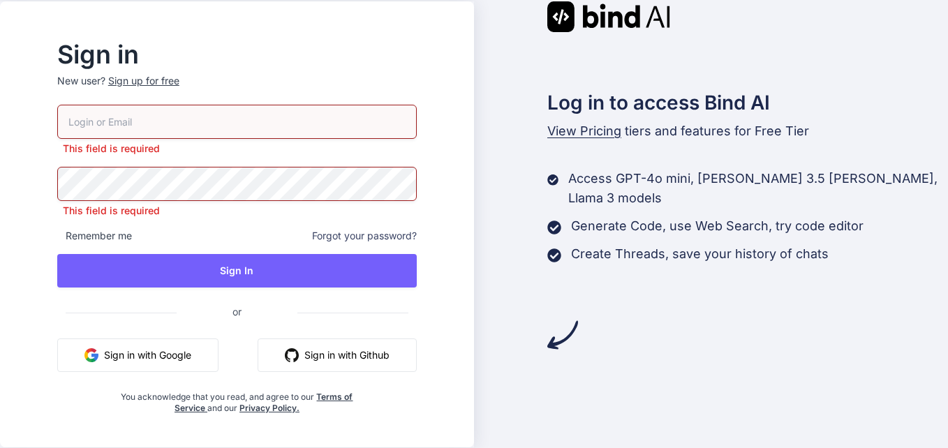
click at [233, 110] on input "email" at bounding box center [236, 122] width 359 height 34
click at [174, 82] on div "Sign up for free" at bounding box center [143, 81] width 71 height 14
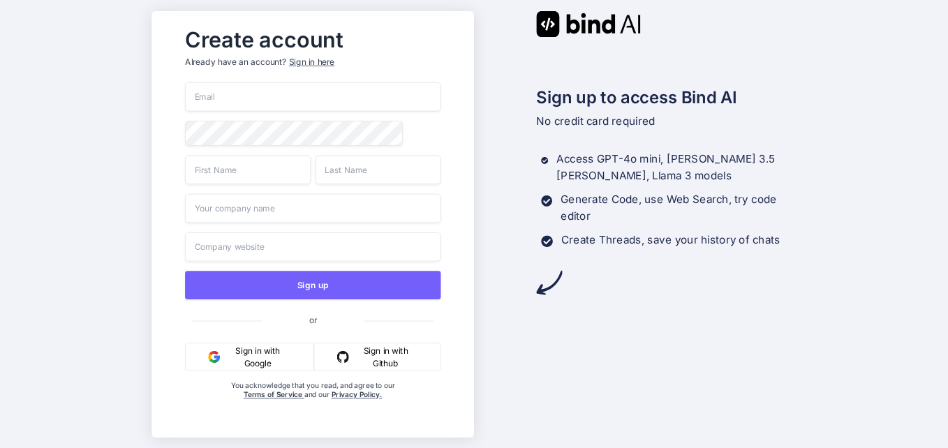
click at [259, 97] on input "email" at bounding box center [313, 96] width 256 height 29
type input "o"
type input "[PERSON_NAME][EMAIL_ADDRESS][DOMAIN_NAME]"
type input "Lokesh"
type input "Modala"
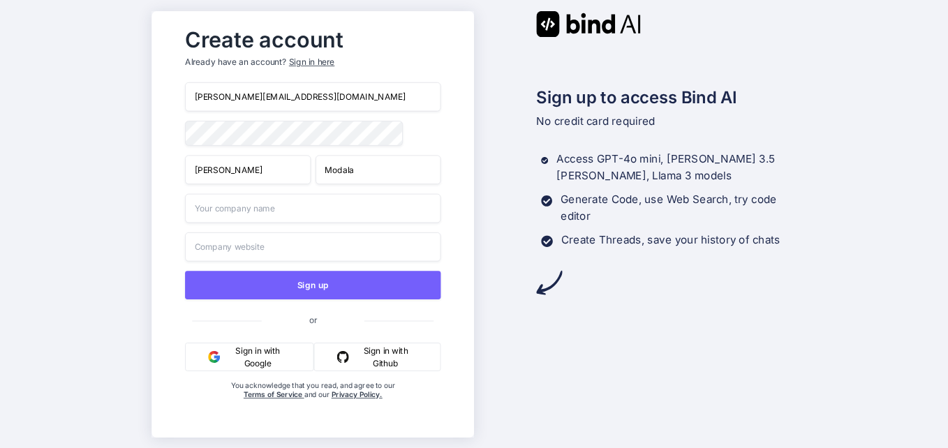
click at [290, 218] on input "text" at bounding box center [313, 207] width 256 height 29
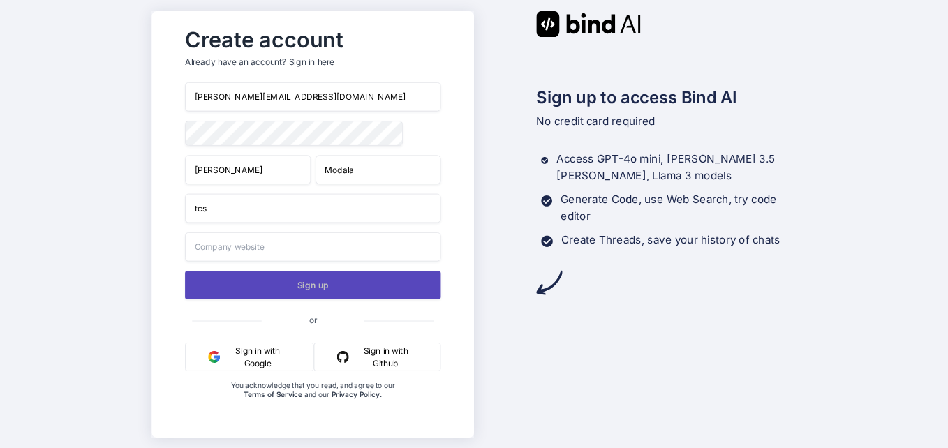
type input "tcs"
click at [279, 283] on button "Sign up" at bounding box center [313, 285] width 256 height 29
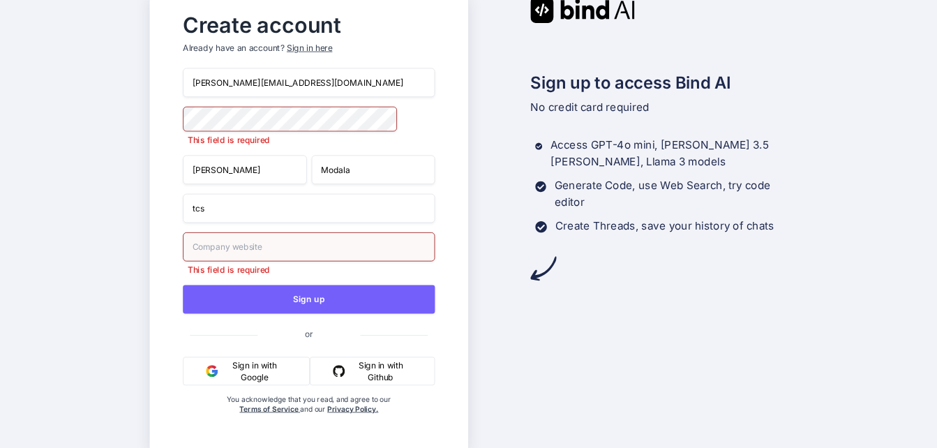
click at [260, 256] on input "text" at bounding box center [309, 246] width 252 height 29
type input "t"
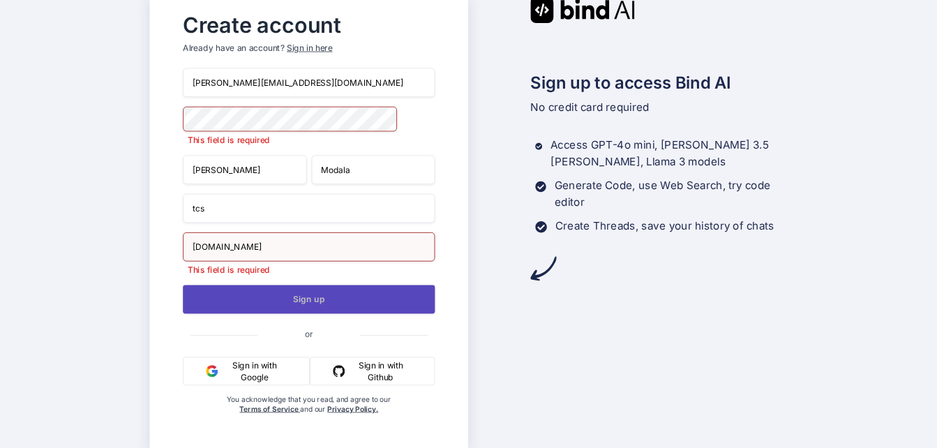
type input "tcs.com"
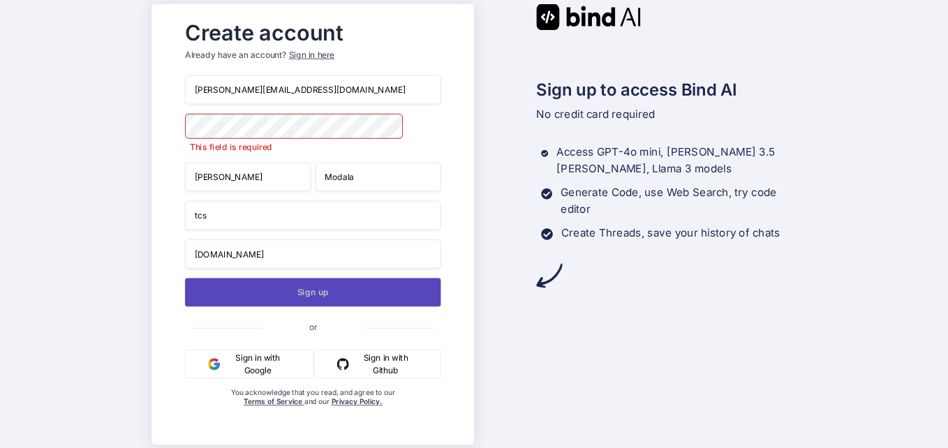
click at [313, 306] on button "Sign up" at bounding box center [313, 292] width 256 height 29
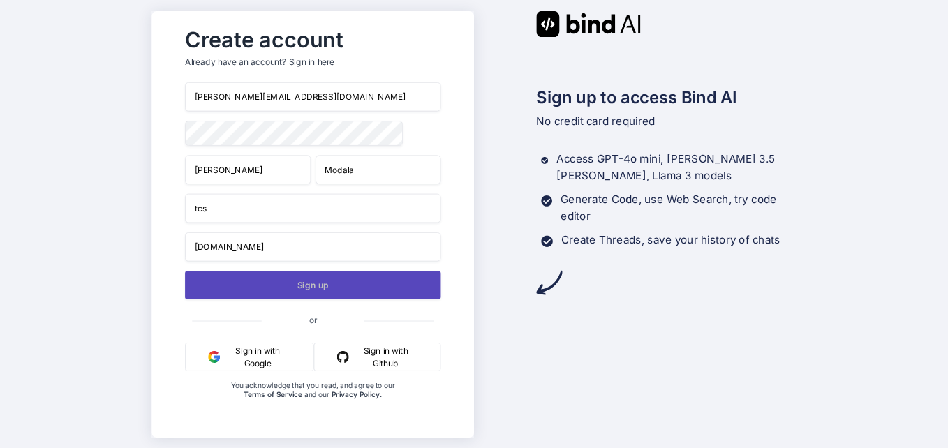
click at [305, 291] on button "Sign up" at bounding box center [313, 285] width 256 height 29
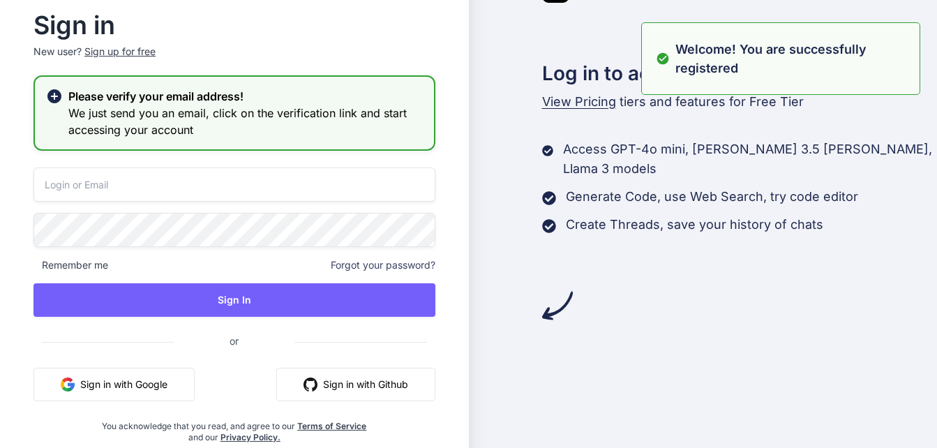
click at [142, 183] on input "email" at bounding box center [235, 185] width 402 height 34
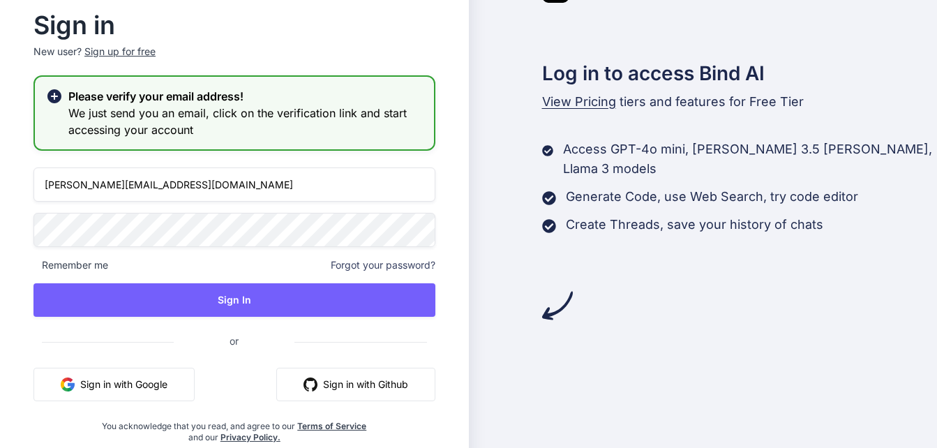
type input "[PERSON_NAME][EMAIL_ADDRESS][DOMAIN_NAME]"
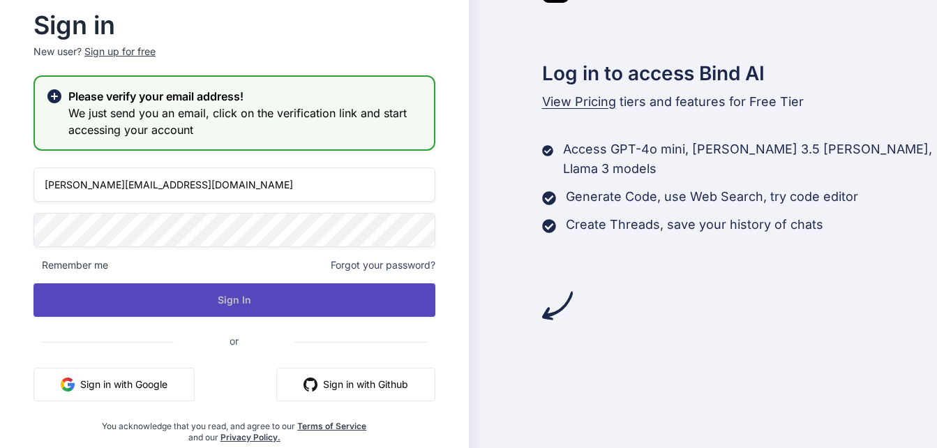
click at [239, 298] on button "Sign In" at bounding box center [235, 300] width 402 height 34
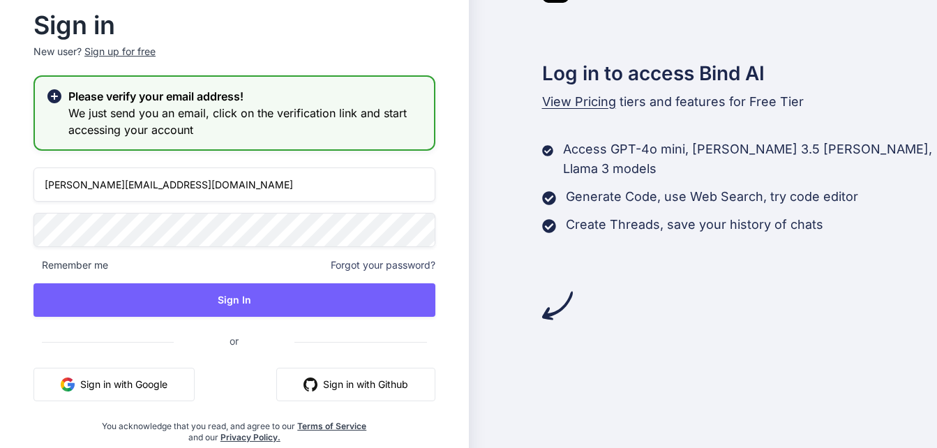
click at [168, 112] on h3 "We just send you an email, click on the verification link and start accessing y…" at bounding box center [245, 122] width 355 height 34
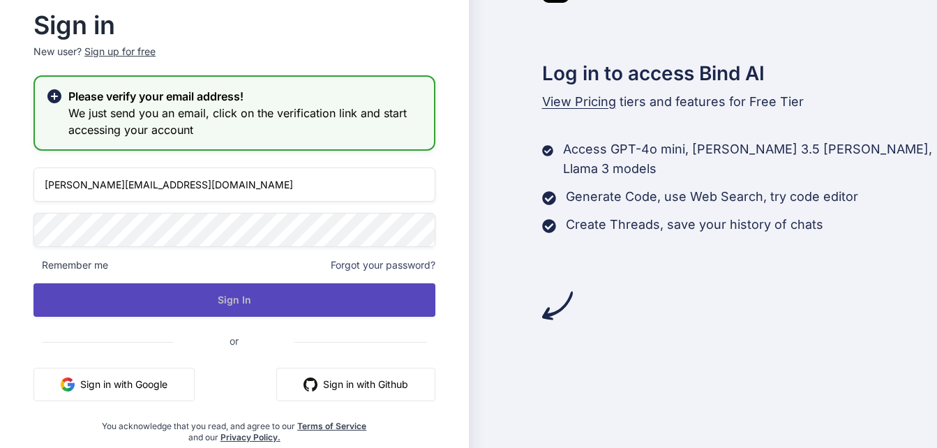
click at [259, 295] on button "Sign In" at bounding box center [235, 300] width 402 height 34
click at [251, 302] on button "Sign In" at bounding box center [235, 300] width 402 height 34
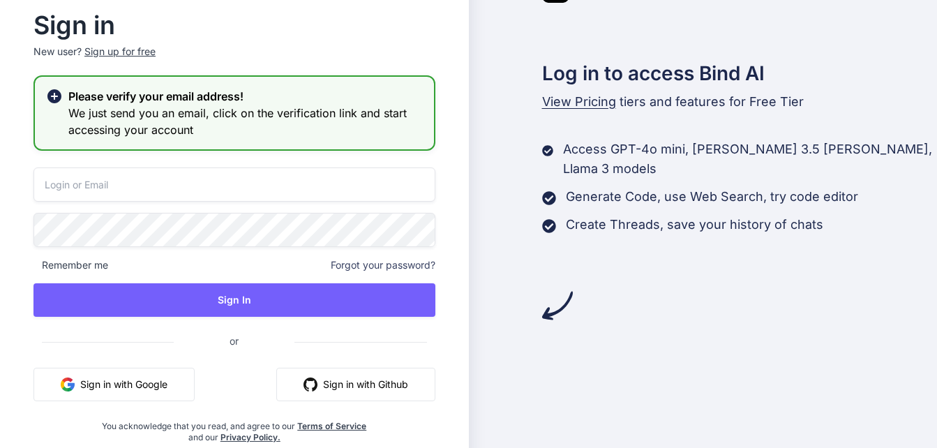
click at [113, 187] on input "email" at bounding box center [235, 185] width 402 height 34
click at [52, 91] on icon at bounding box center [54, 96] width 14 height 14
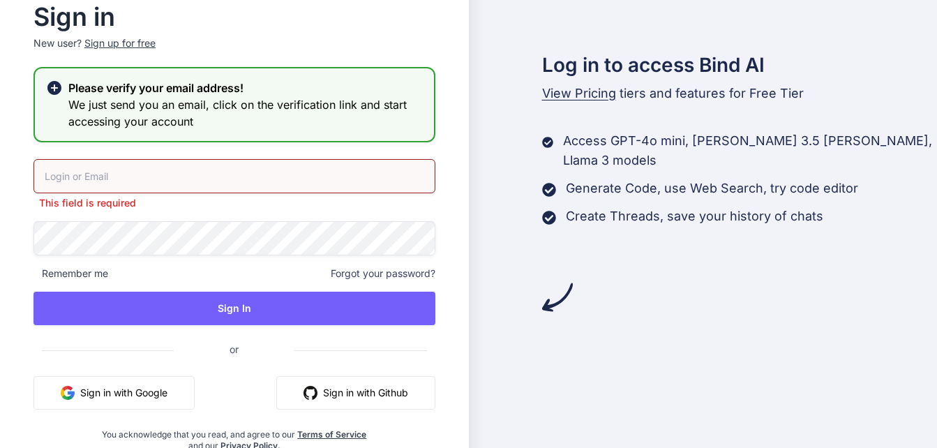
click at [144, 107] on h3 "We just send you an email, click on the verification link and start accessing y…" at bounding box center [245, 113] width 355 height 34
click at [149, 171] on input "email" at bounding box center [235, 176] width 402 height 34
type input "[PERSON_NAME][EMAIL_ADDRESS][DOMAIN_NAME]"
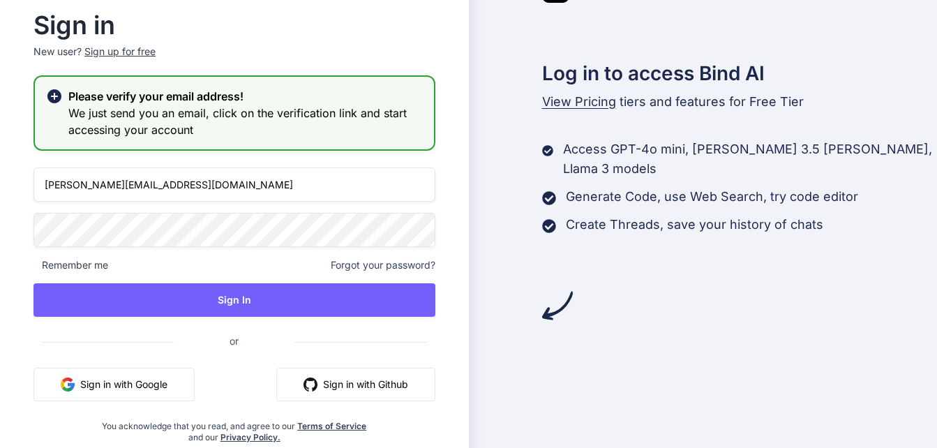
click at [183, 251] on div "[PERSON_NAME][EMAIL_ADDRESS][DOMAIN_NAME] Remember me Forgot your password? Sig…" at bounding box center [235, 306] width 402 height 276
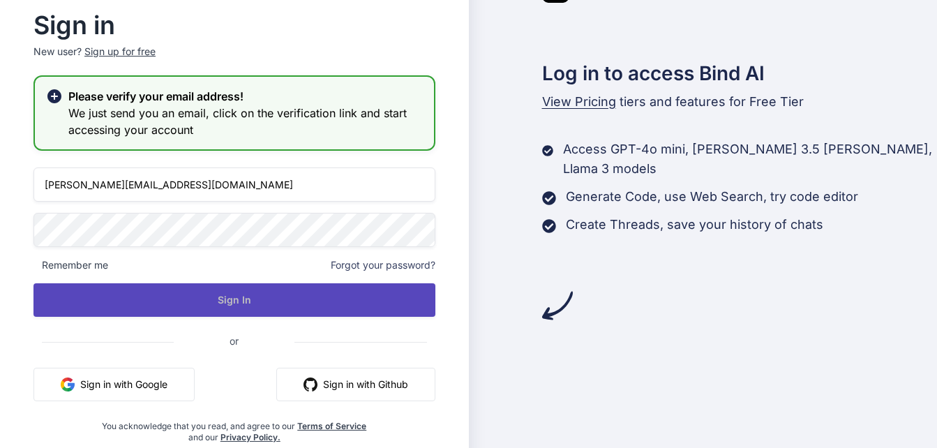
click at [219, 304] on button "Sign In" at bounding box center [235, 300] width 402 height 34
click at [258, 297] on button "Sign In" at bounding box center [235, 300] width 402 height 34
click at [297, 304] on button "Sign In" at bounding box center [235, 300] width 402 height 34
click at [226, 302] on button "Sign In" at bounding box center [235, 300] width 402 height 34
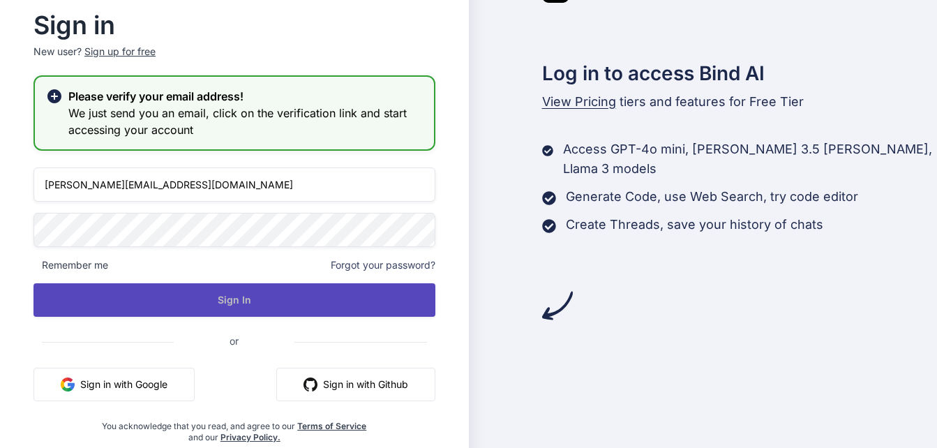
click at [243, 296] on button "Sign In" at bounding box center [235, 300] width 402 height 34
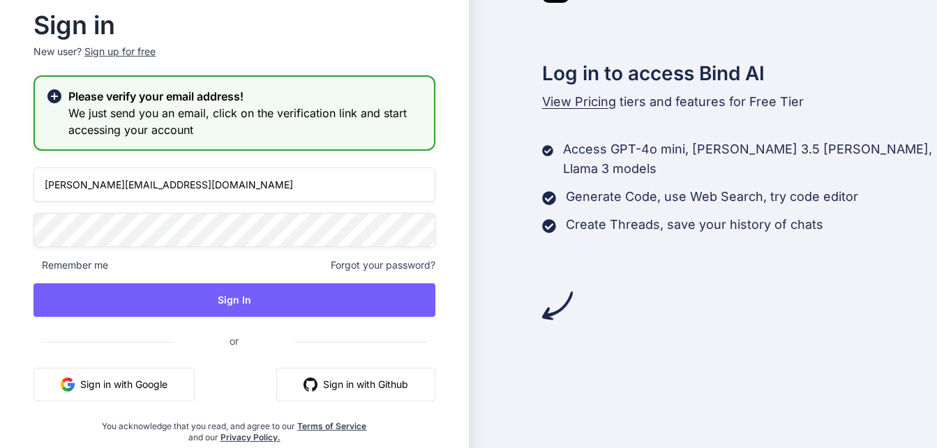
click at [52, 99] on icon at bounding box center [54, 96] width 14 height 14
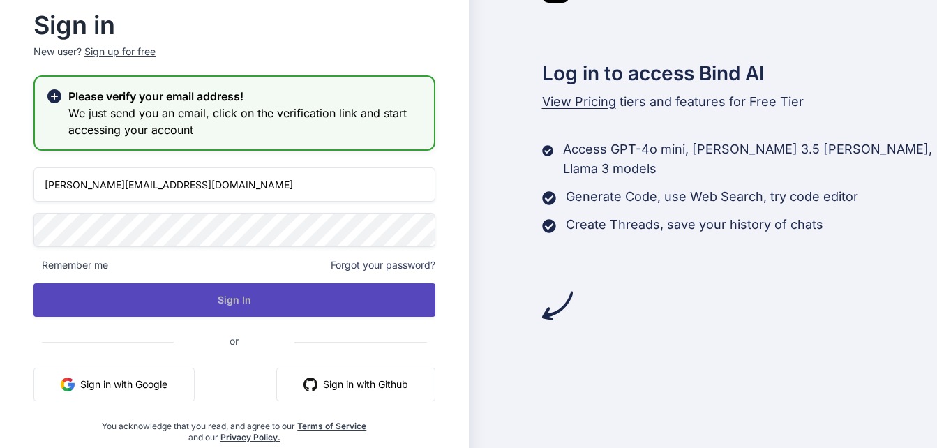
click at [235, 315] on button "Sign In" at bounding box center [235, 300] width 402 height 34
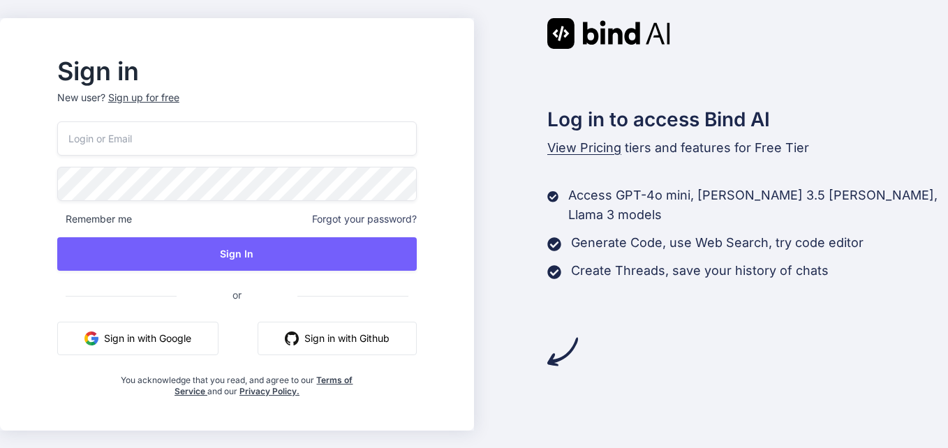
click at [180, 140] on input "email" at bounding box center [236, 138] width 359 height 34
type input "[PERSON_NAME][EMAIL_ADDRESS][DOMAIN_NAME]"
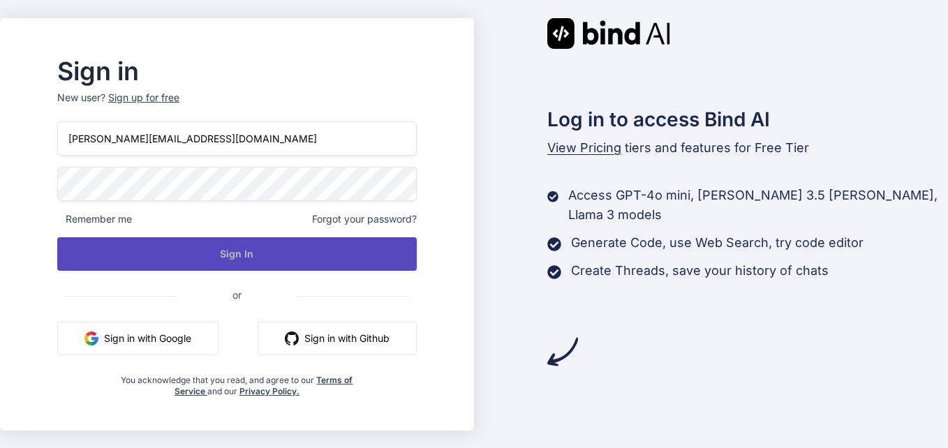
click at [279, 269] on button "Sign In" at bounding box center [236, 254] width 359 height 34
